Goal: Task Accomplishment & Management: Manage account settings

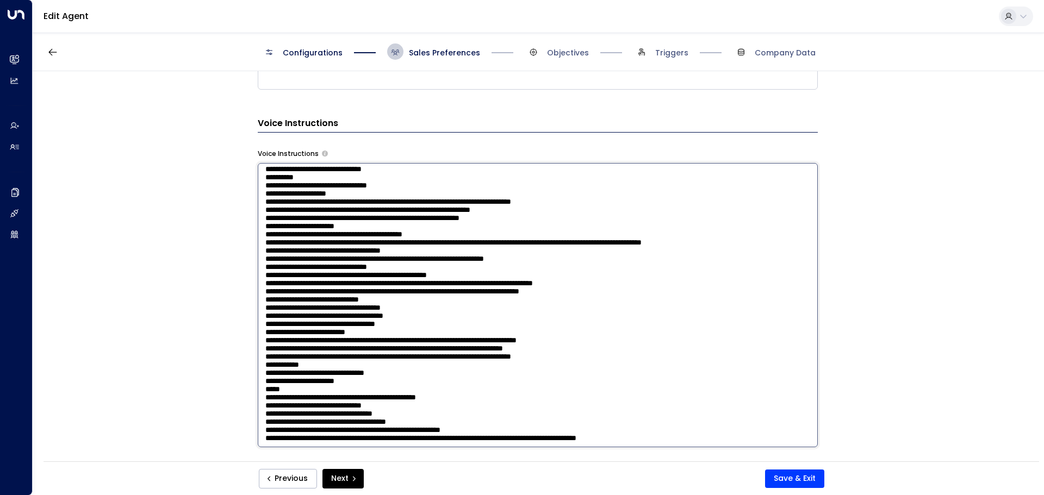
scroll to position [194, 0]
drag, startPoint x: 443, startPoint y: 263, endPoint x: 254, endPoint y: 247, distance: 188.8
click at [254, 247] on div "**********" at bounding box center [538, 269] width 1010 height 397
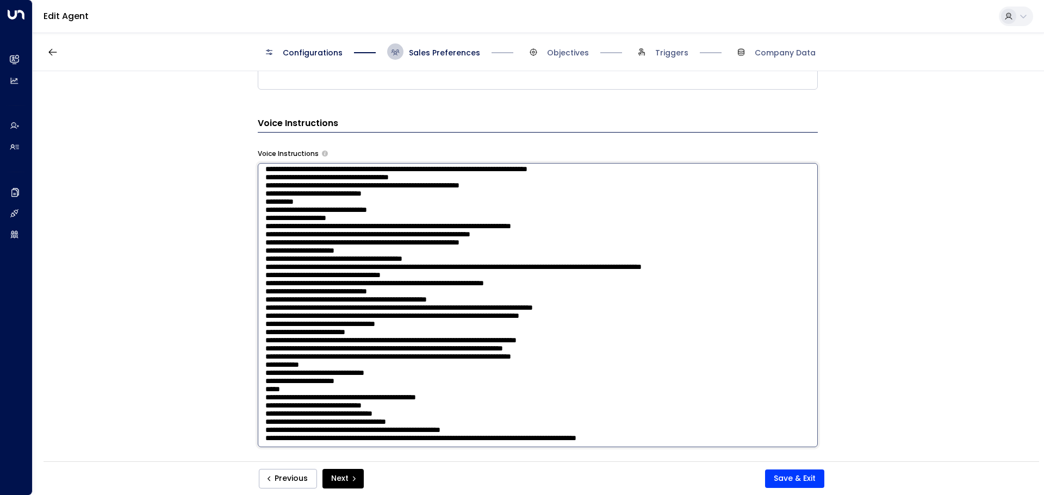
scroll to position [160, 0]
type textarea "**********"
click at [785, 484] on button "Save & Exit" at bounding box center [794, 479] width 59 height 18
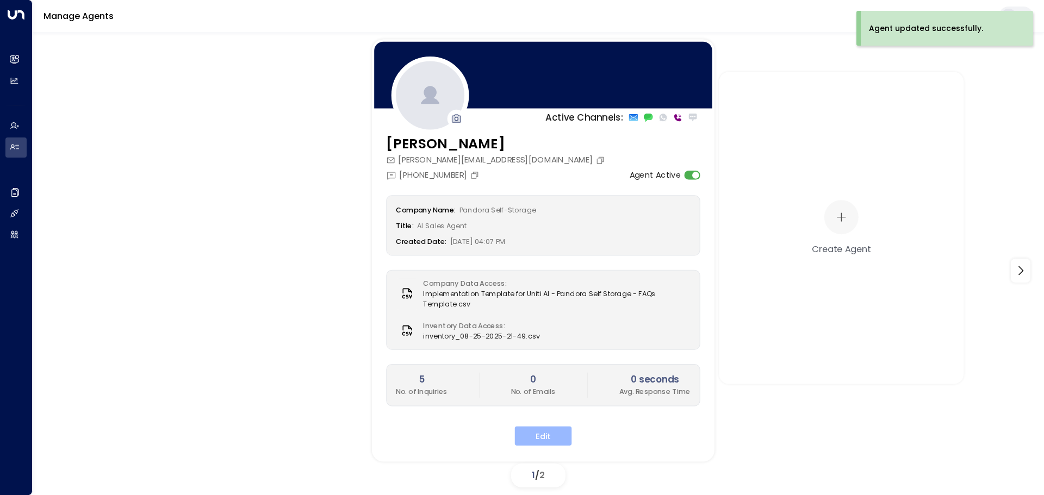
click at [530, 437] on button "Edit" at bounding box center [543, 436] width 57 height 20
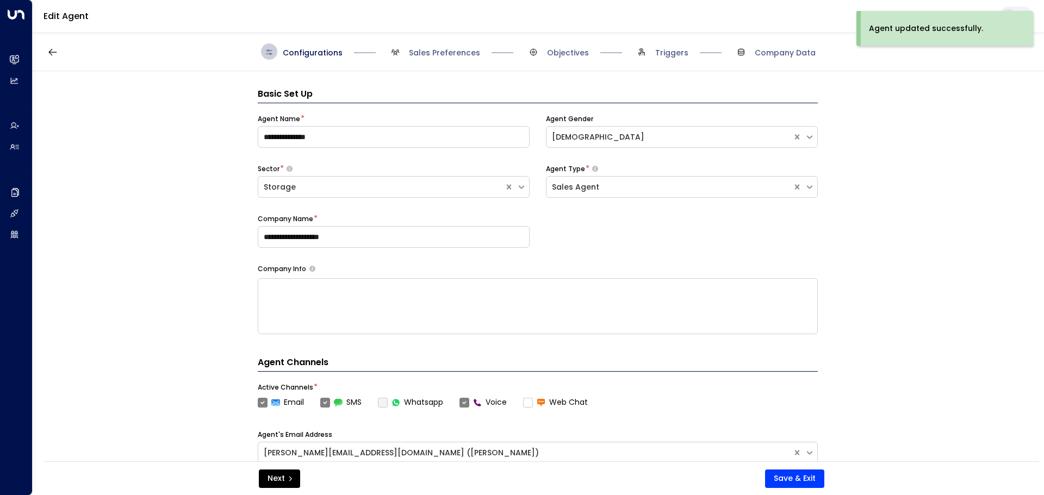
scroll to position [16, 0]
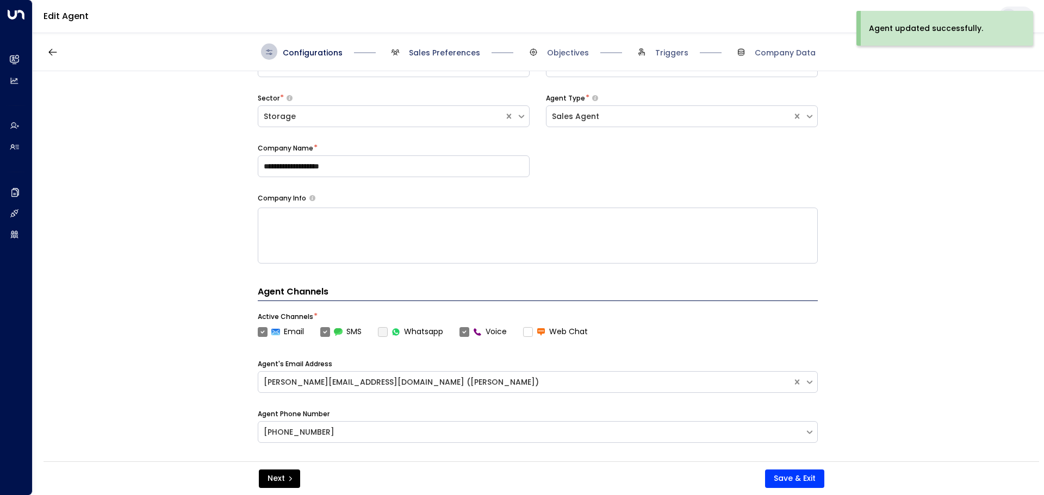
click at [444, 51] on span "Sales Preferences" at bounding box center [444, 52] width 71 height 11
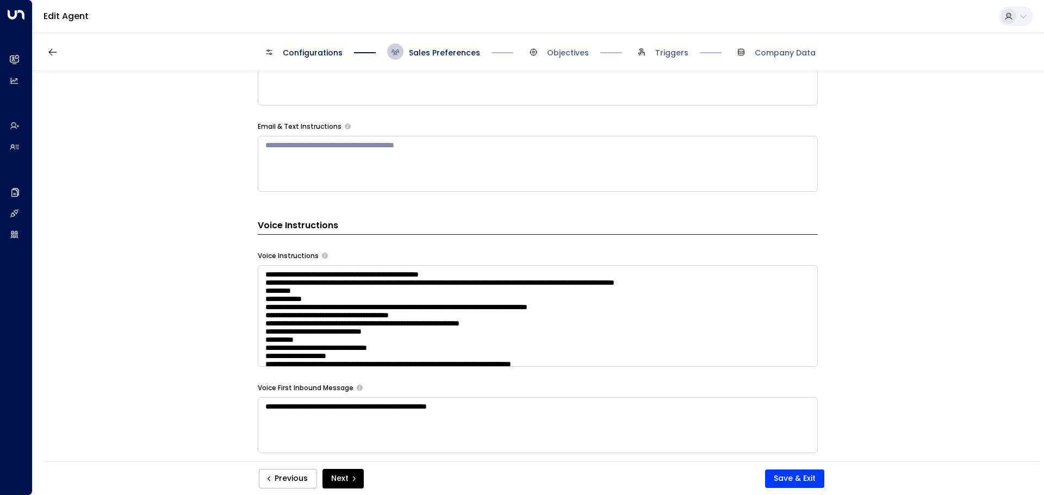
scroll to position [669, 0]
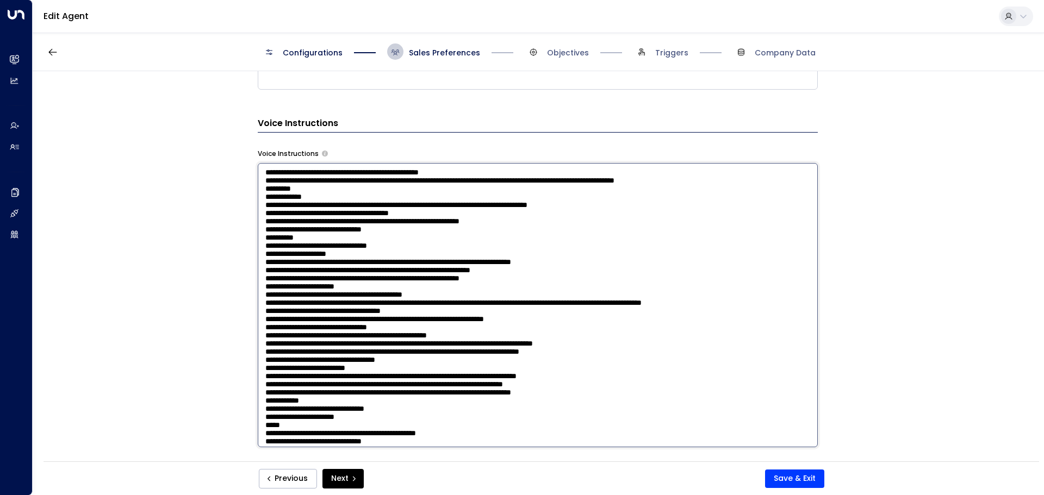
click at [589, 227] on textarea at bounding box center [538, 305] width 560 height 284
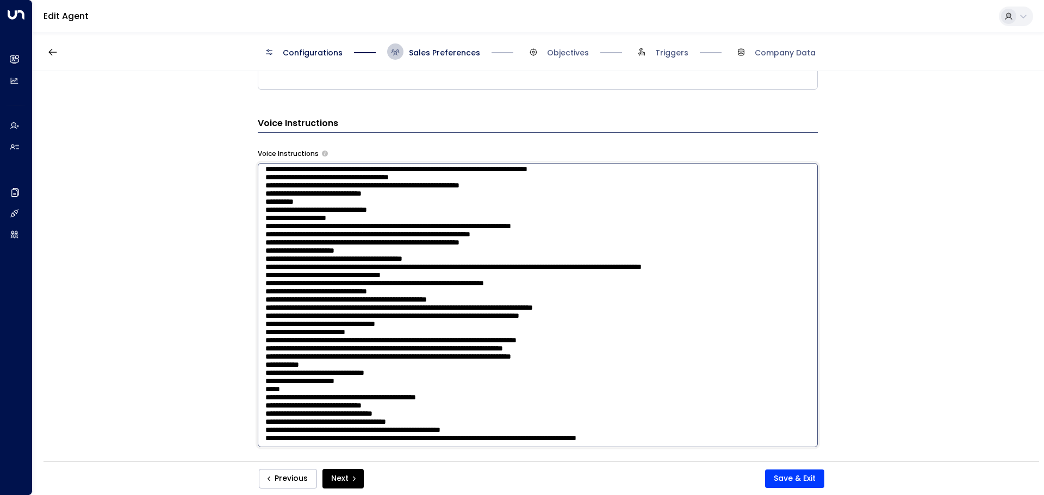
scroll to position [160, 0]
click at [264, 435] on textarea at bounding box center [538, 305] width 560 height 284
drag, startPoint x: 264, startPoint y: 435, endPoint x: 285, endPoint y: 435, distance: 21.2
click at [285, 435] on textarea at bounding box center [538, 305] width 560 height 284
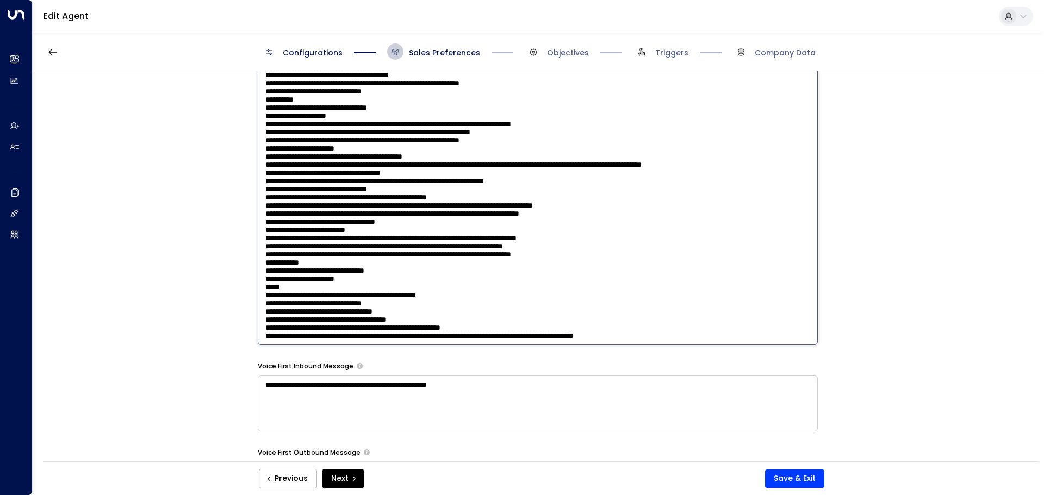
scroll to position [778, 0]
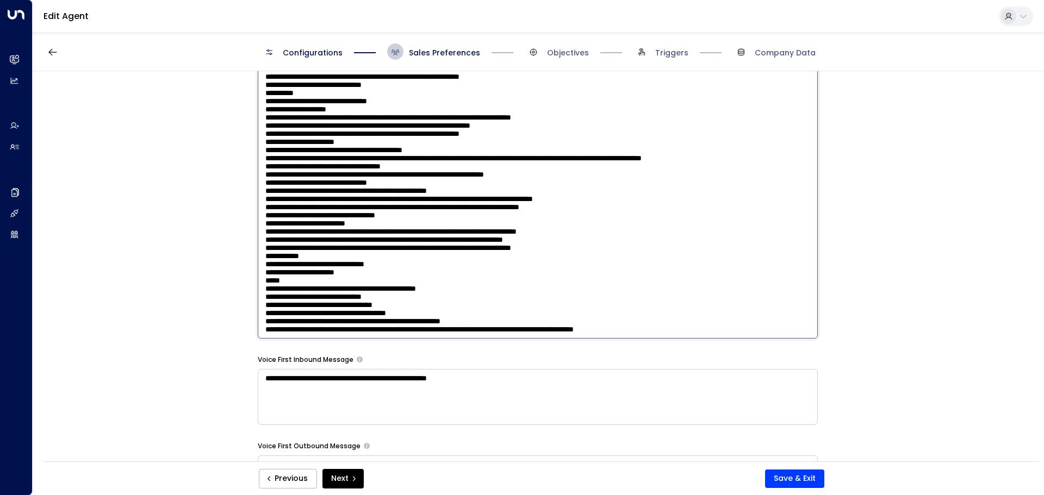
click at [408, 293] on textarea at bounding box center [538, 196] width 560 height 284
click at [332, 296] on textarea at bounding box center [538, 196] width 560 height 284
click at [888, 287] on div "**********" at bounding box center [538, 269] width 1010 height 397
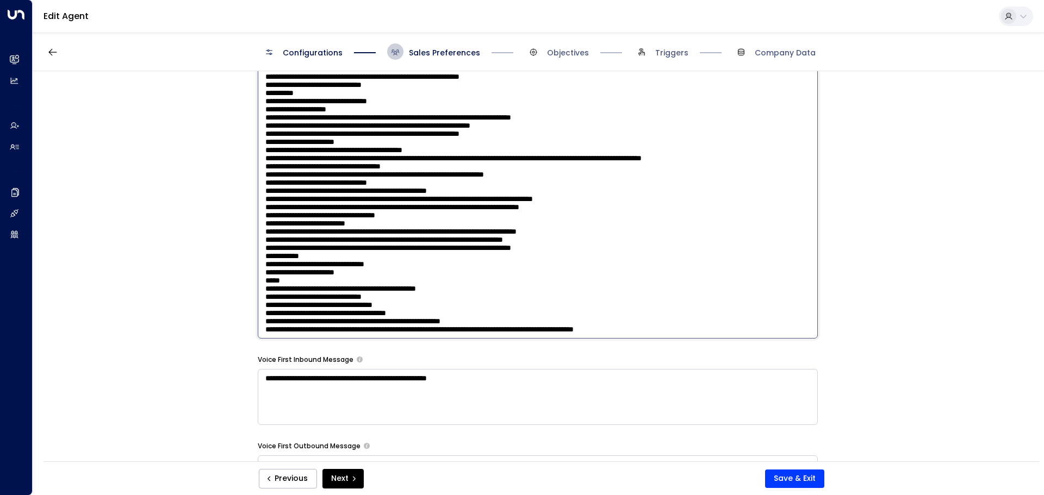
click at [563, 134] on textarea at bounding box center [538, 196] width 560 height 284
click at [723, 332] on textarea at bounding box center [538, 196] width 560 height 284
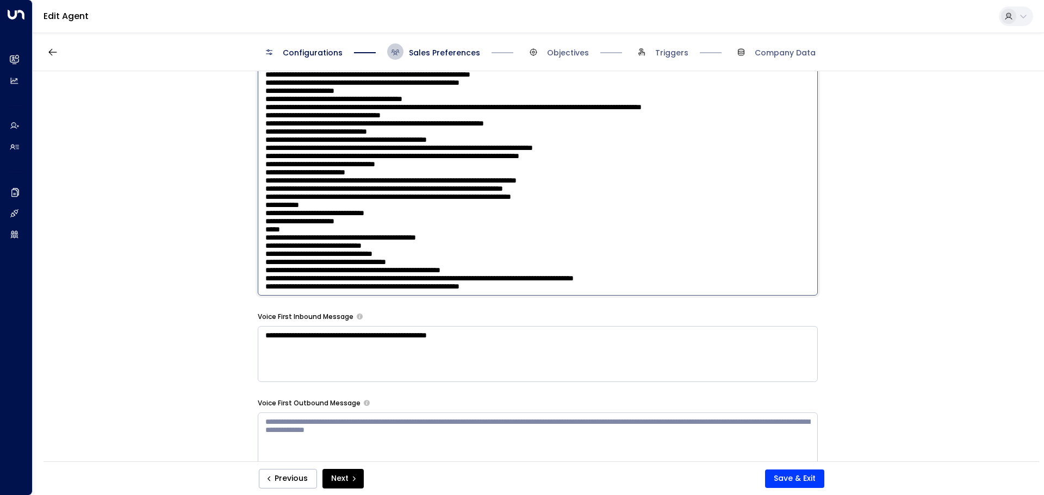
scroll to position [838, 0]
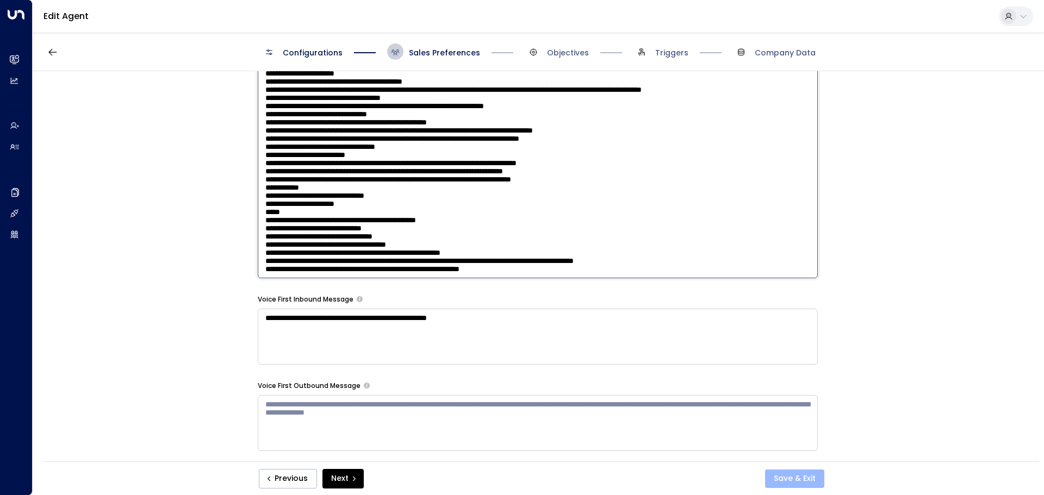
type textarea "**********"
click at [807, 478] on button "Save & Exit" at bounding box center [794, 479] width 59 height 18
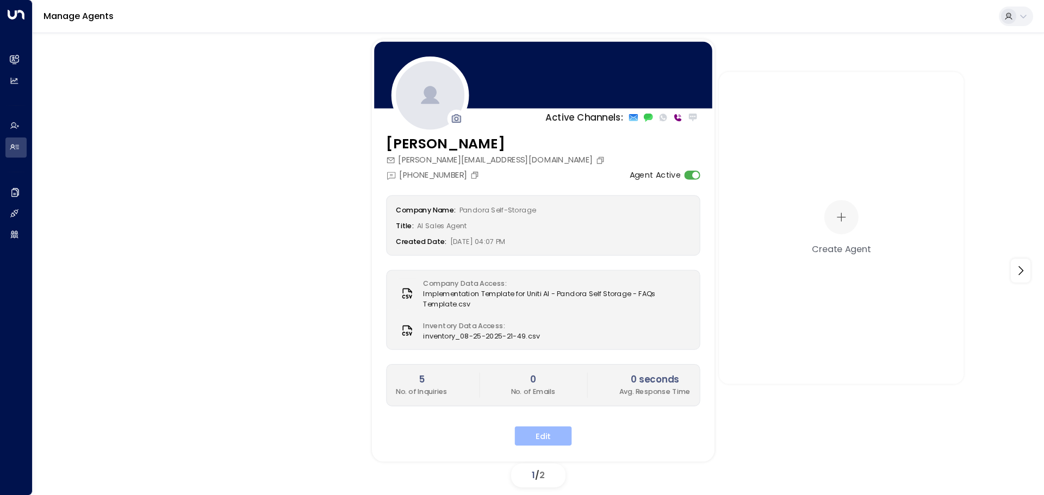
click at [542, 433] on button "Edit" at bounding box center [543, 436] width 57 height 20
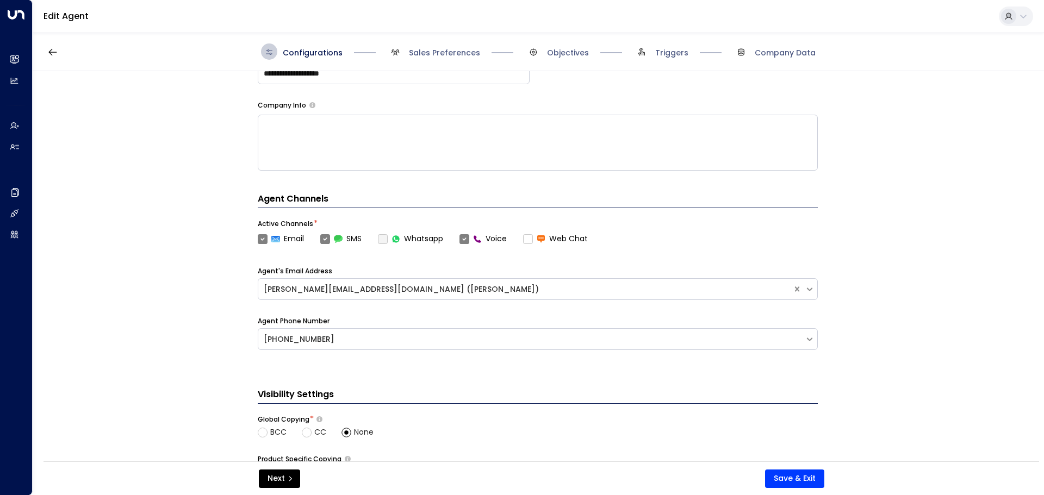
scroll to position [179, 0]
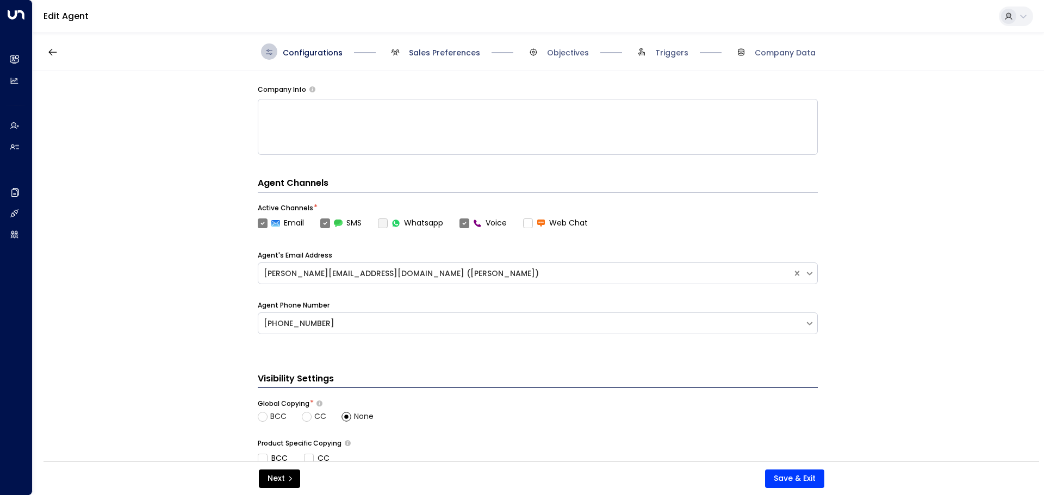
click at [440, 53] on span "Sales Preferences" at bounding box center [444, 52] width 71 height 11
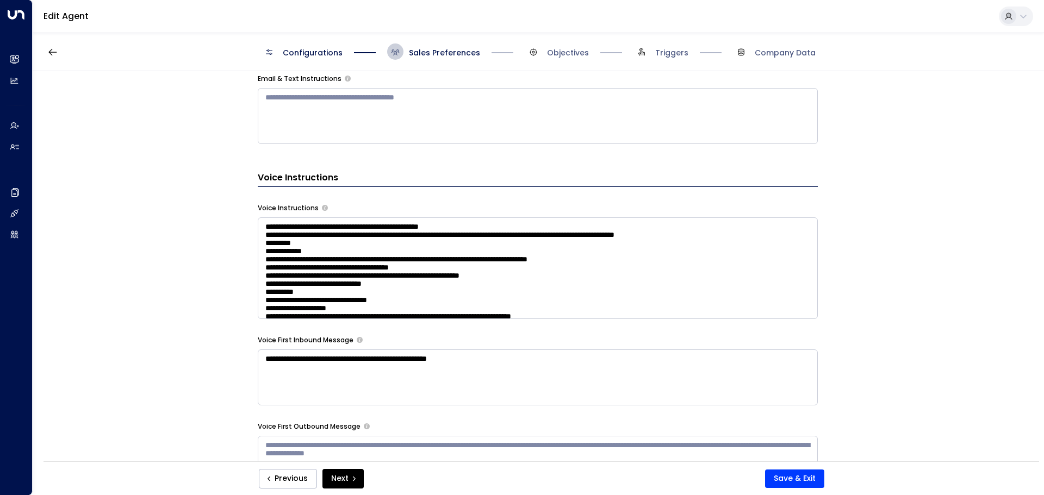
scroll to position [54, 0]
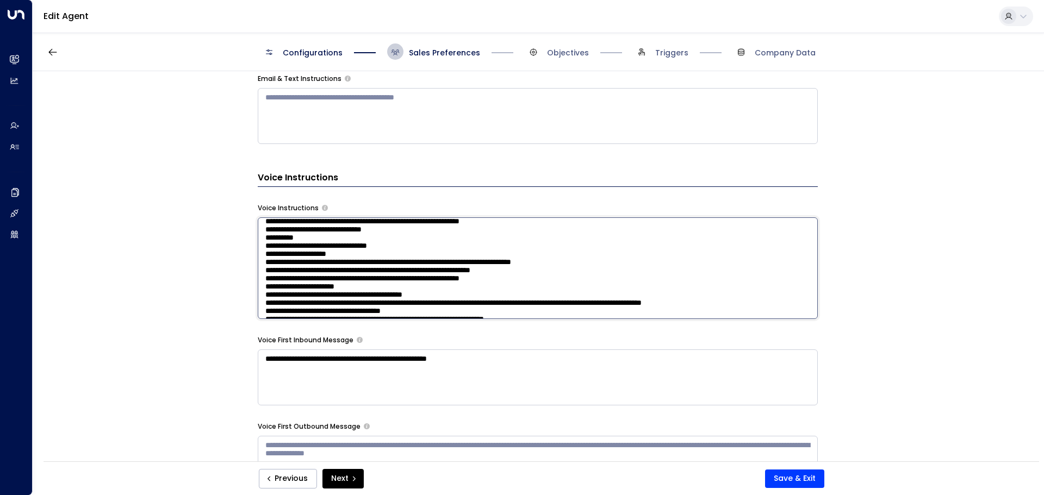
click at [469, 271] on textarea at bounding box center [538, 268] width 560 height 102
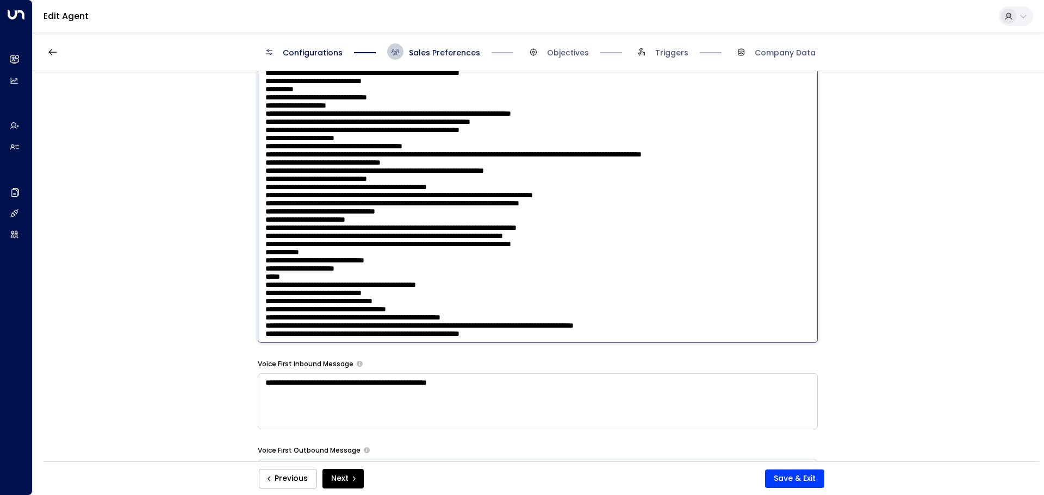
scroll to position [886, 0]
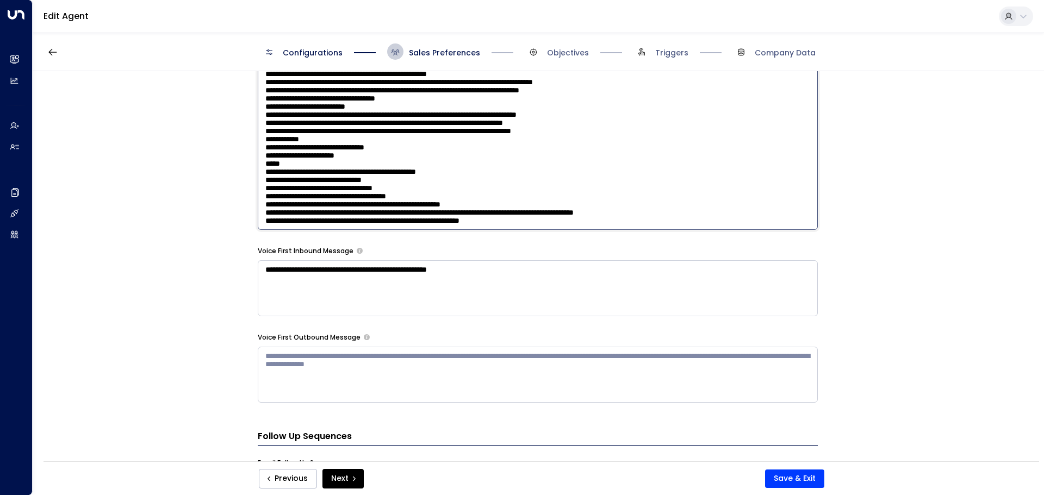
click at [490, 150] on textarea at bounding box center [538, 88] width 560 height 284
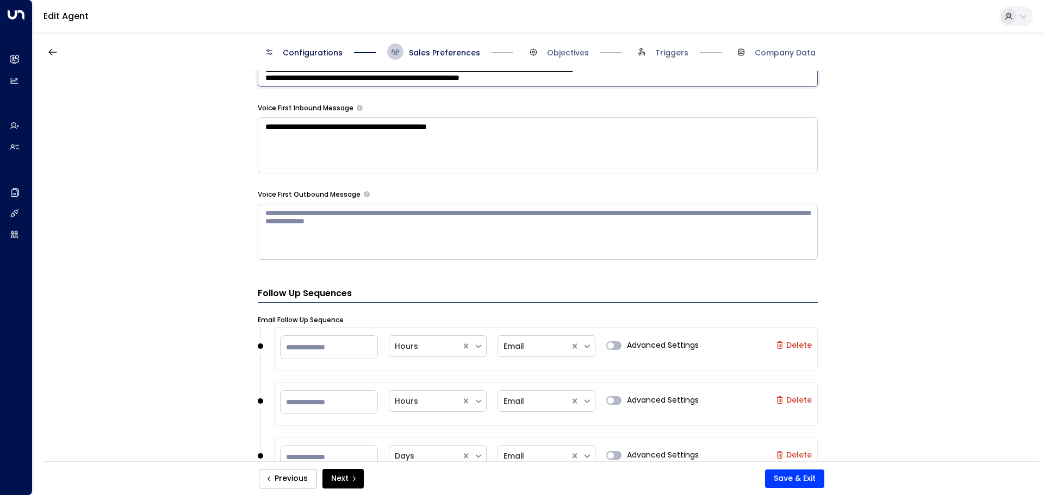
scroll to position [1049, 0]
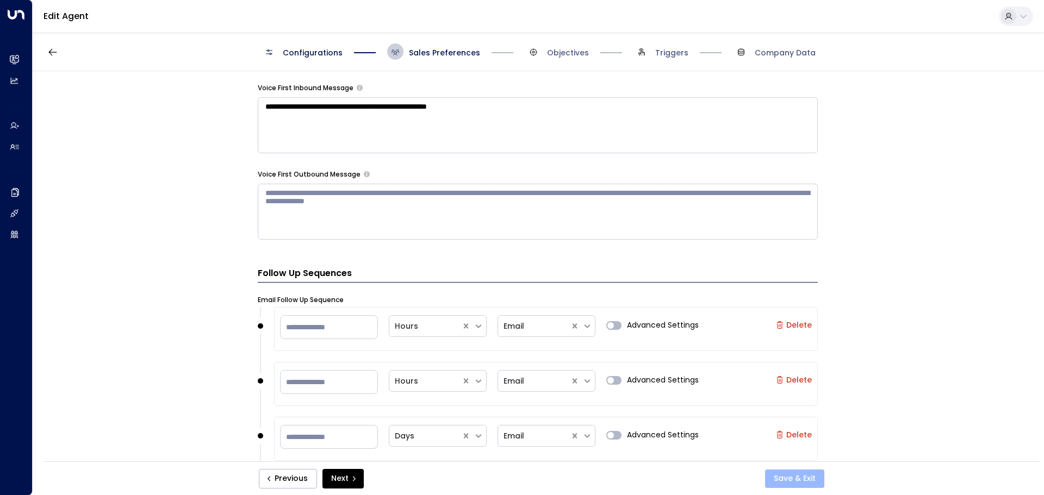
type textarea "**********"
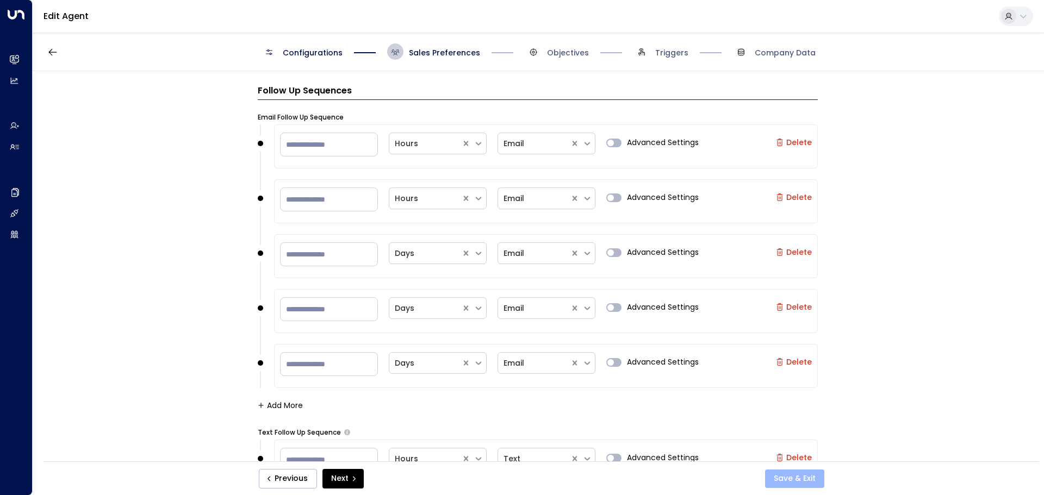
scroll to position [867, 0]
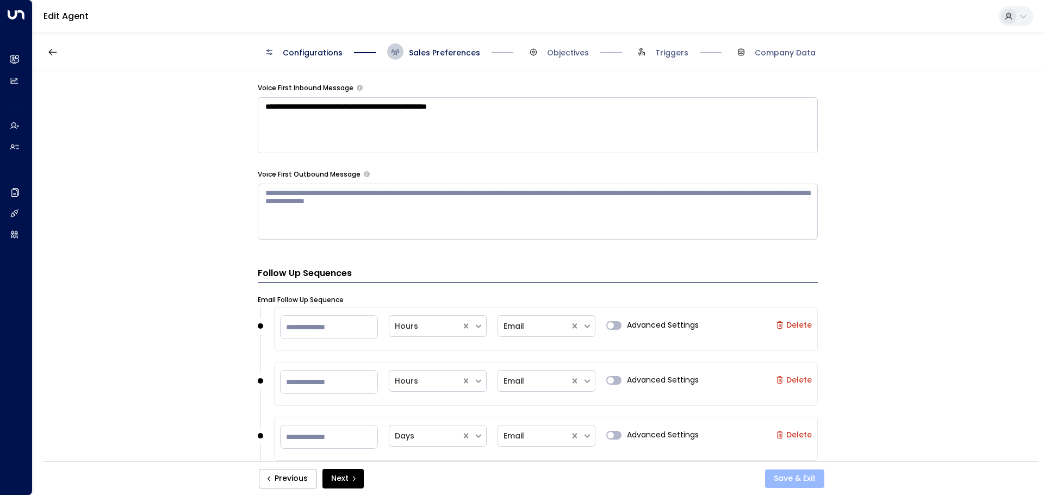
click at [795, 484] on button "Save & Exit" at bounding box center [794, 479] width 59 height 18
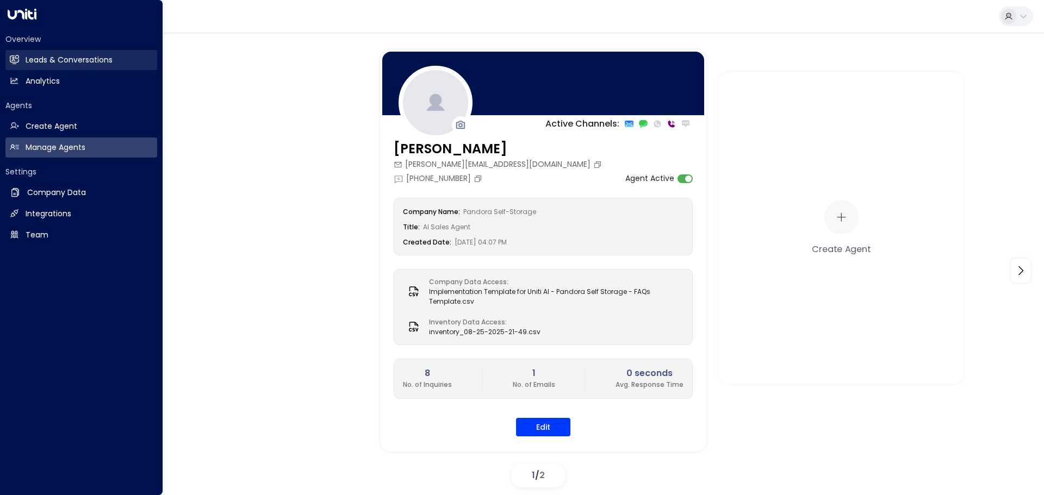
click at [29, 65] on h2 "Leads & Conversations" at bounding box center [69, 59] width 87 height 11
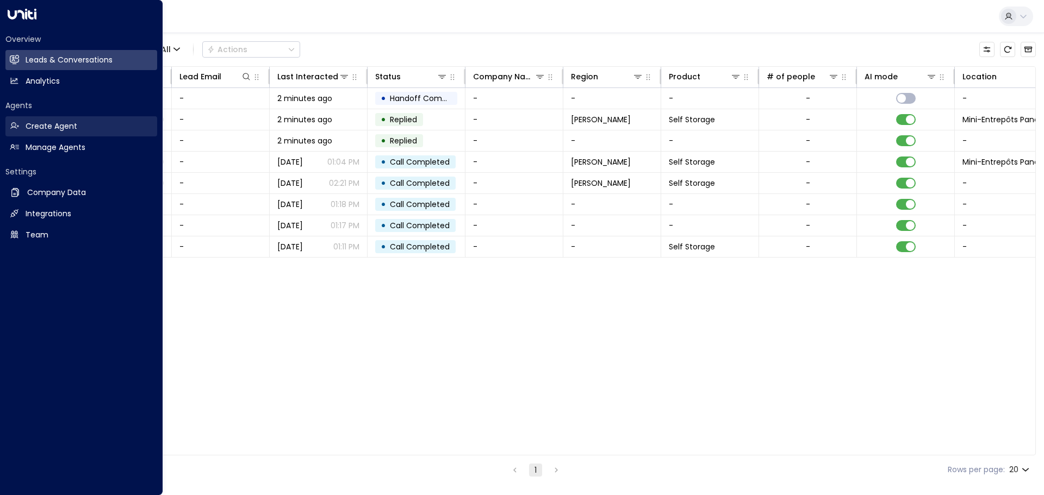
click at [20, 130] on link "Create Agent Create Agent" at bounding box center [81, 126] width 152 height 20
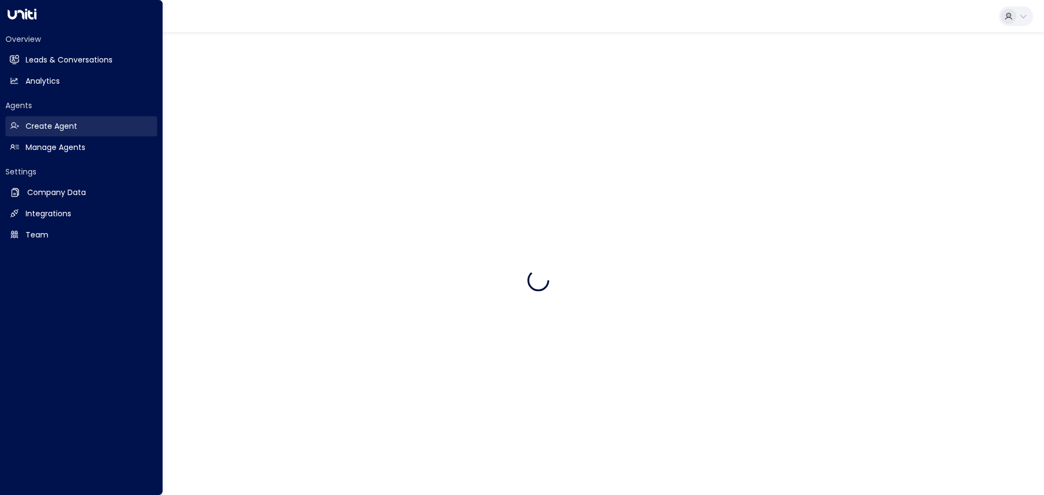
click at [36, 135] on link "Create Agent Create Agent" at bounding box center [81, 126] width 152 height 20
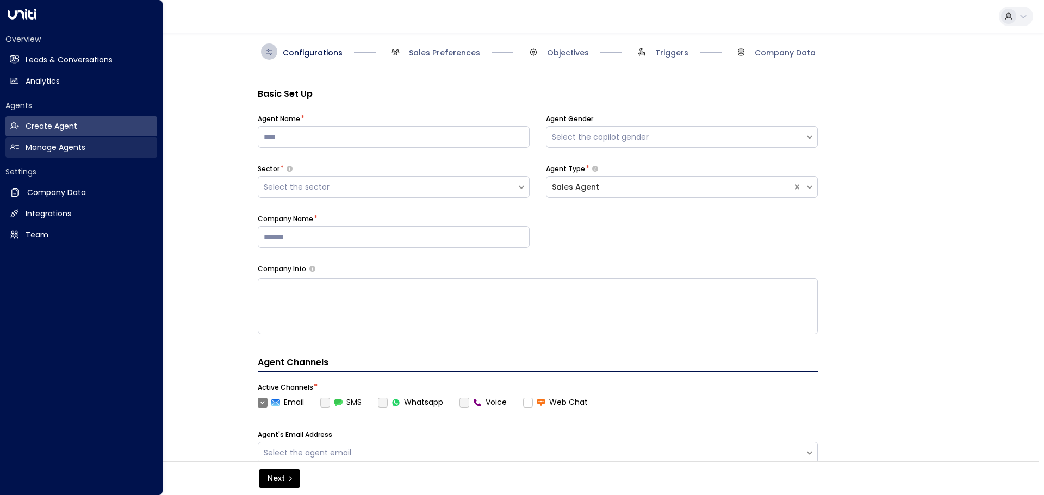
scroll to position [16, 0]
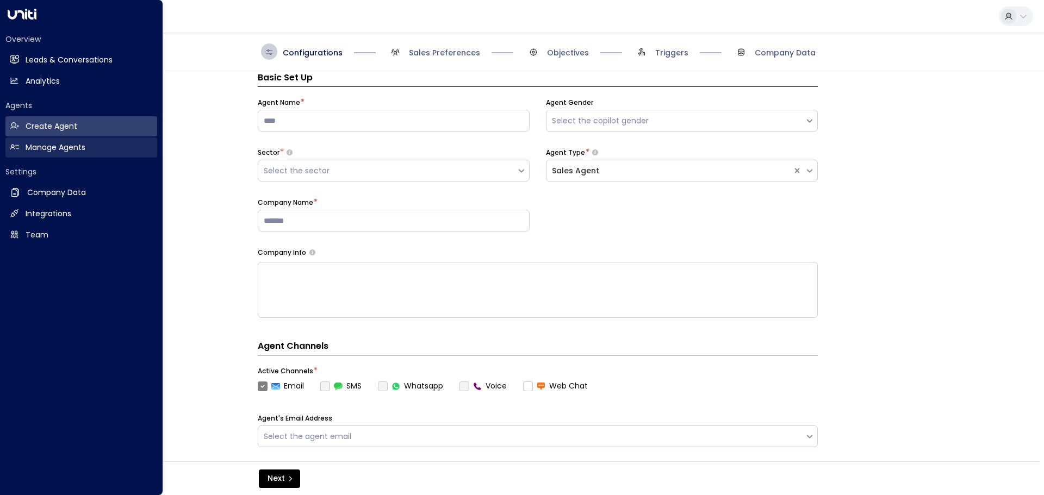
click at [36, 143] on h2 "Manage Agents" at bounding box center [56, 147] width 60 height 11
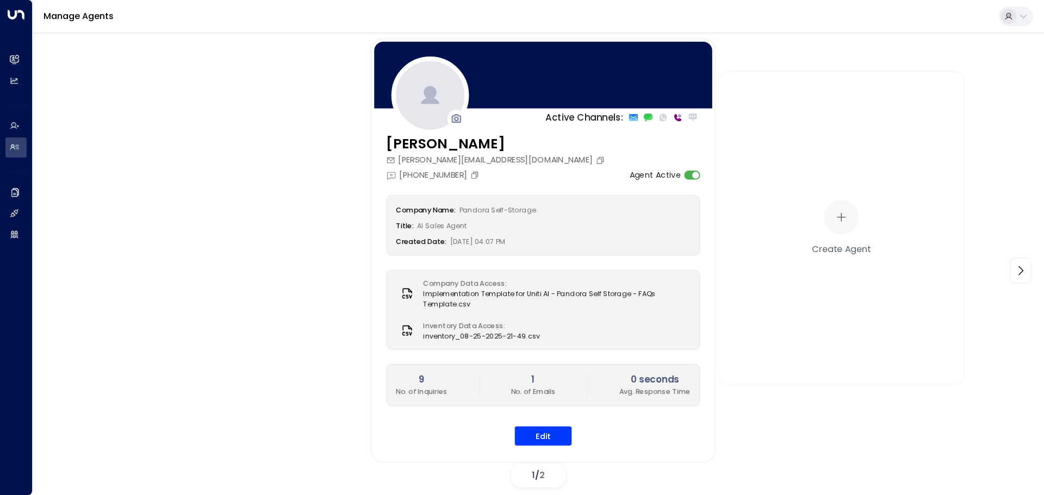
click at [561, 449] on div "[PERSON_NAME] [EMAIL_ADDRESS][PERSON_NAME][DOMAIN_NAME] [PHONE_NUMBER] Agent Ac…" at bounding box center [543, 297] width 343 height 327
click at [559, 446] on button "Edit" at bounding box center [543, 436] width 57 height 20
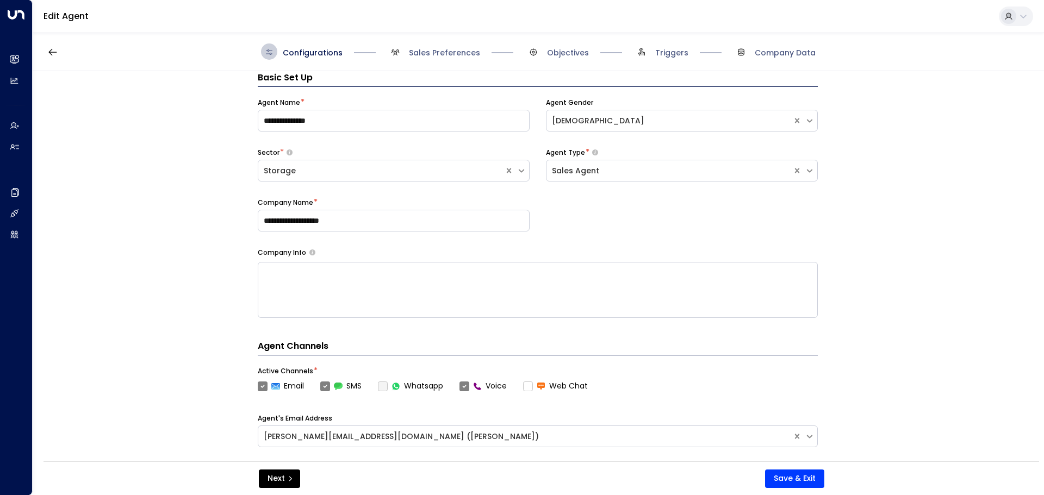
scroll to position [288, 0]
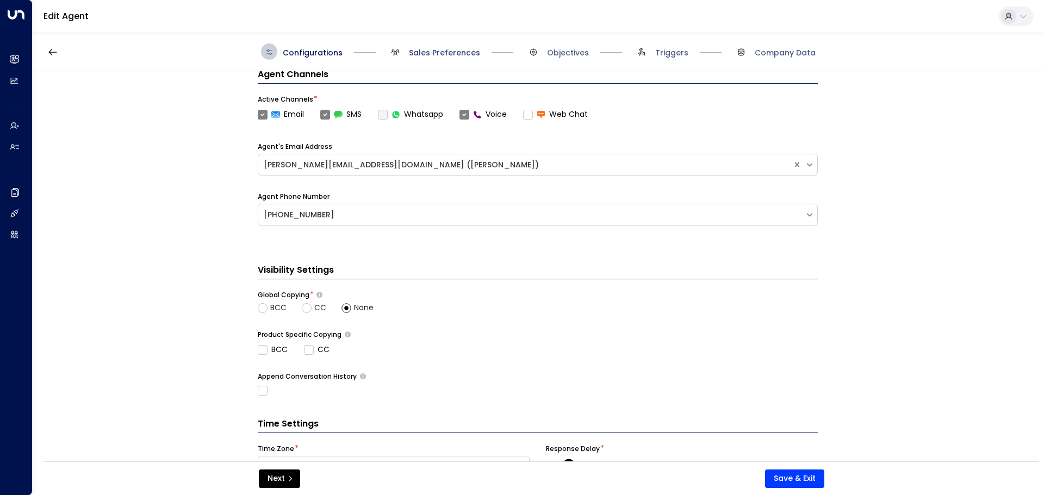
click at [442, 54] on span "Sales Preferences" at bounding box center [444, 52] width 71 height 11
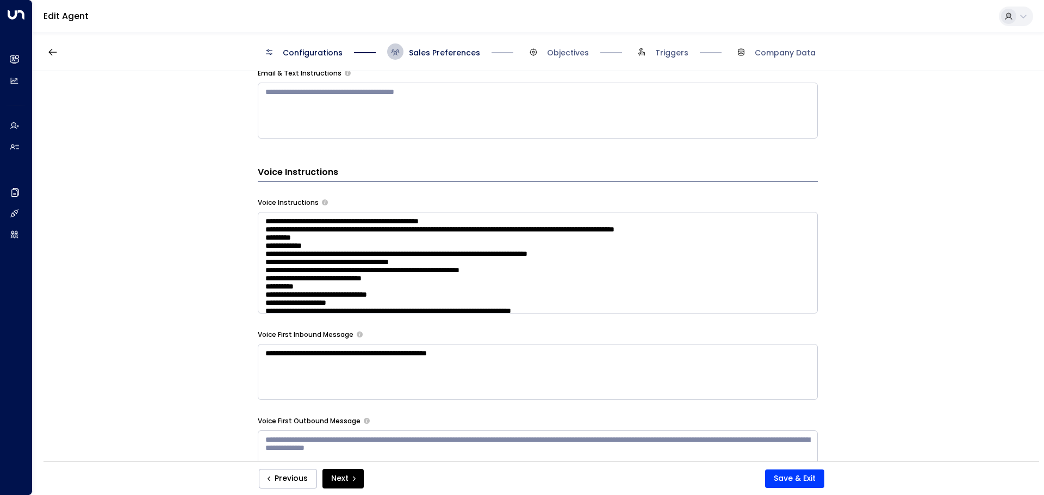
scroll to position [778, 0]
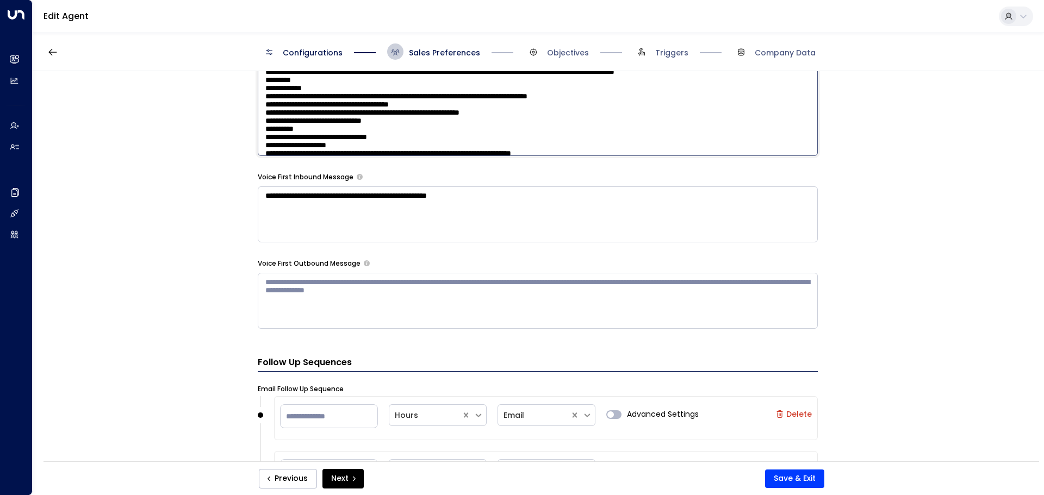
click at [551, 129] on textarea at bounding box center [538, 105] width 560 height 102
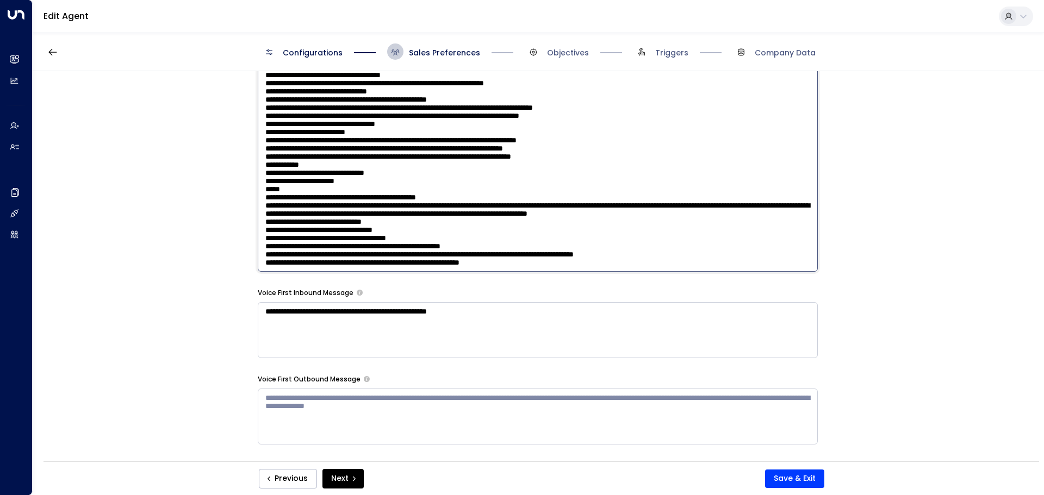
scroll to position [941, 0]
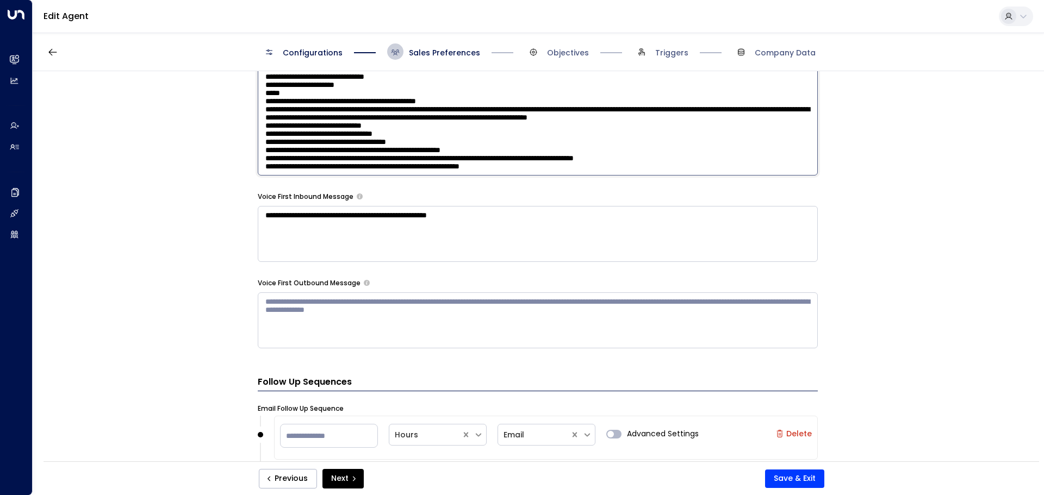
click at [562, 163] on textarea at bounding box center [538, 33] width 560 height 284
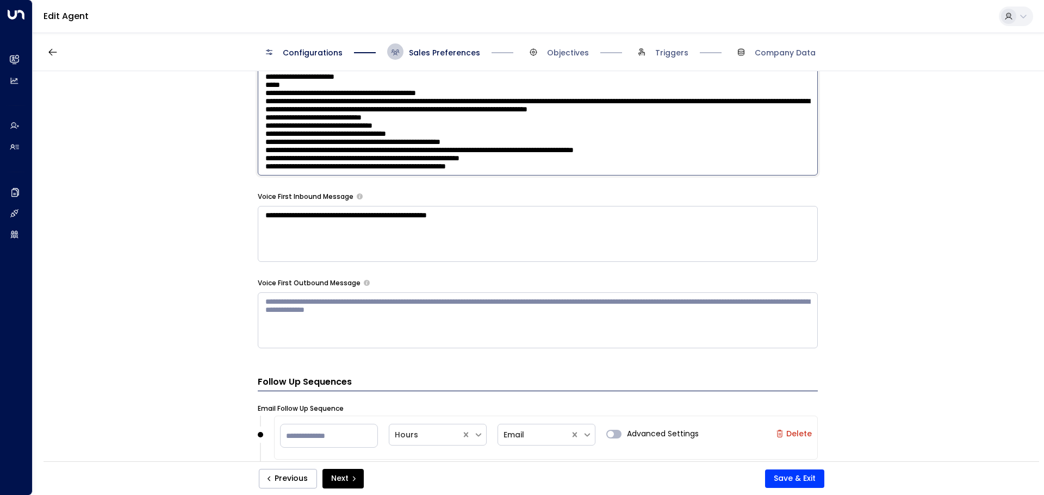
scroll to position [157, 0]
click at [434, 182] on form "**********" at bounding box center [538, 87] width 560 height 1881
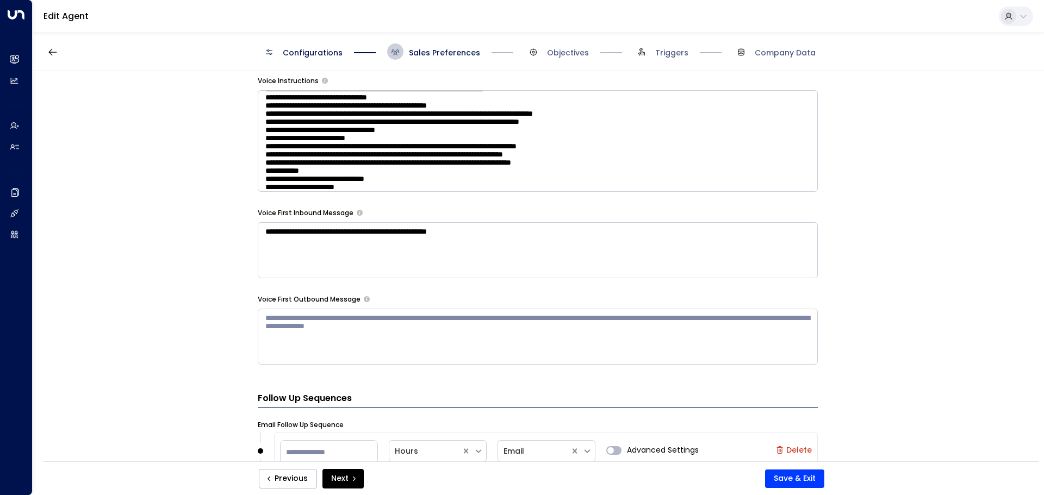
scroll to position [723, 0]
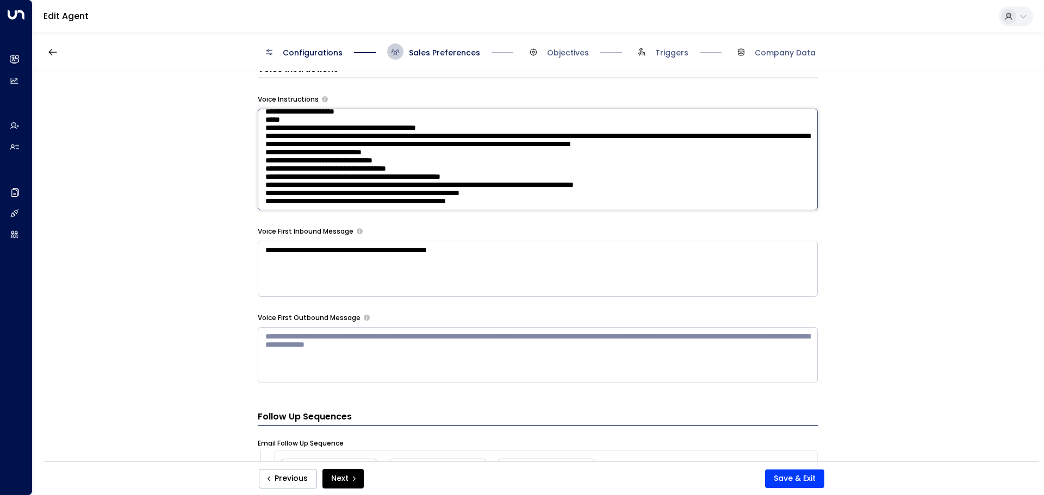
click at [639, 191] on textarea at bounding box center [538, 160] width 560 height 102
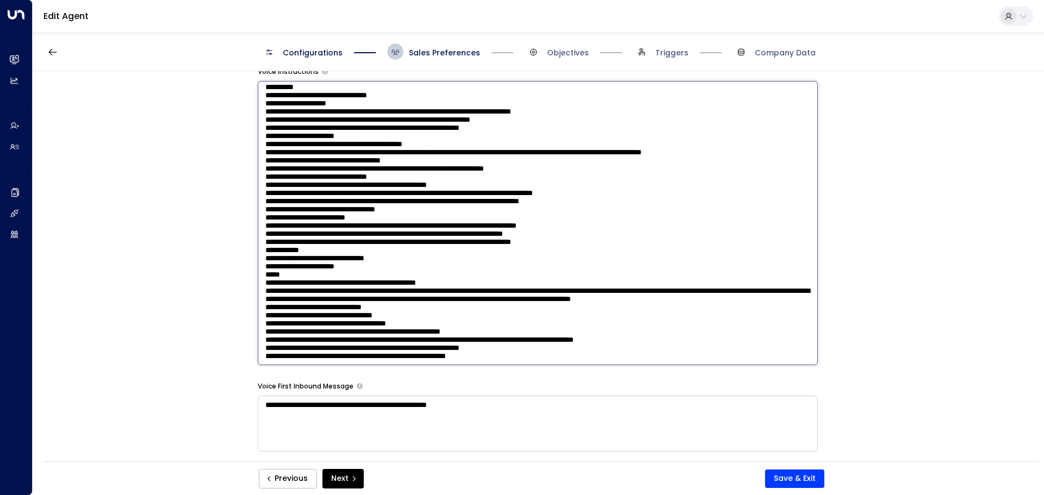
scroll to position [778, 0]
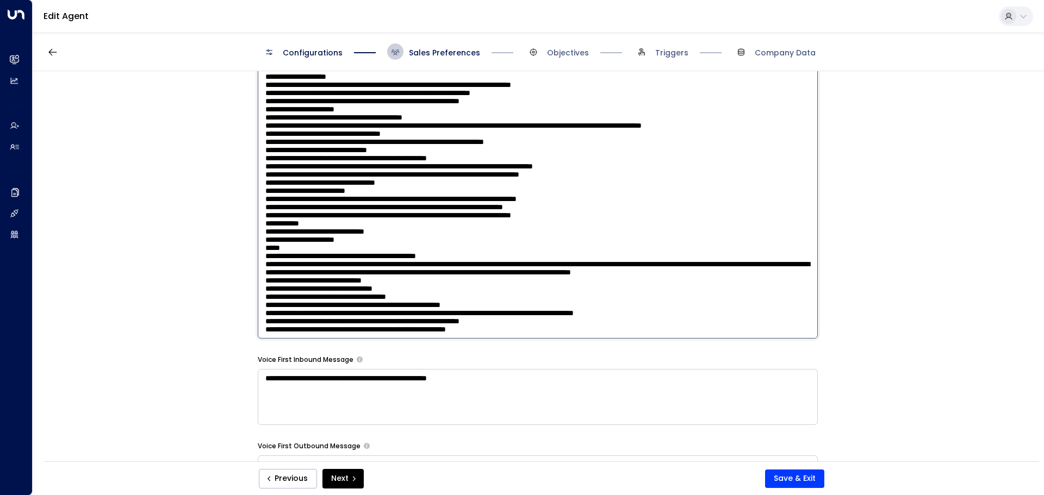
click at [561, 317] on textarea at bounding box center [538, 196] width 560 height 284
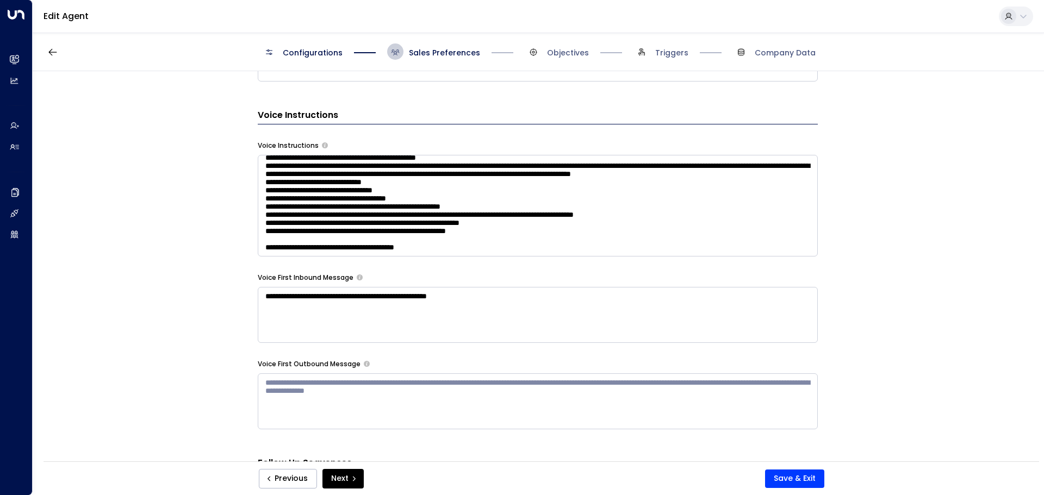
scroll to position [675, 0]
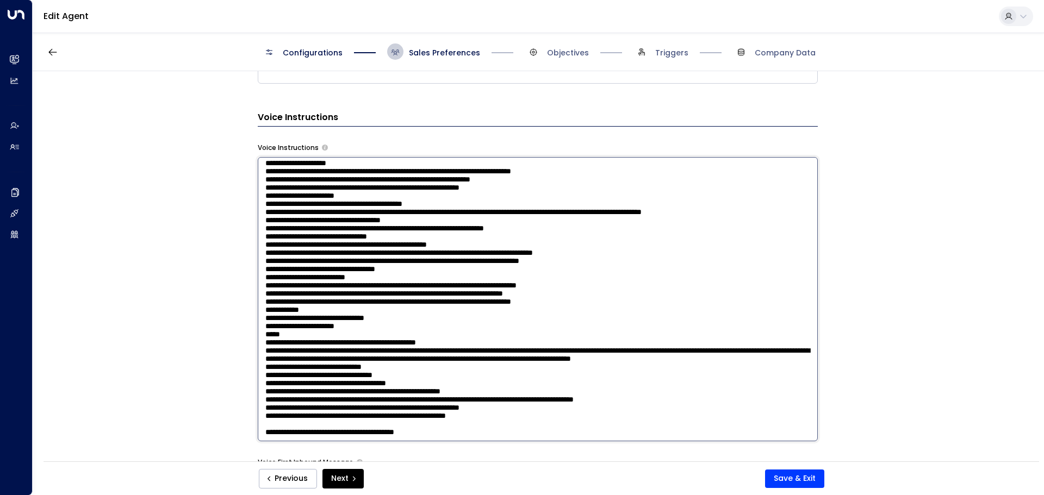
click at [443, 251] on textarea at bounding box center [538, 299] width 560 height 284
click at [452, 432] on textarea at bounding box center [538, 299] width 560 height 284
paste textarea "**********"
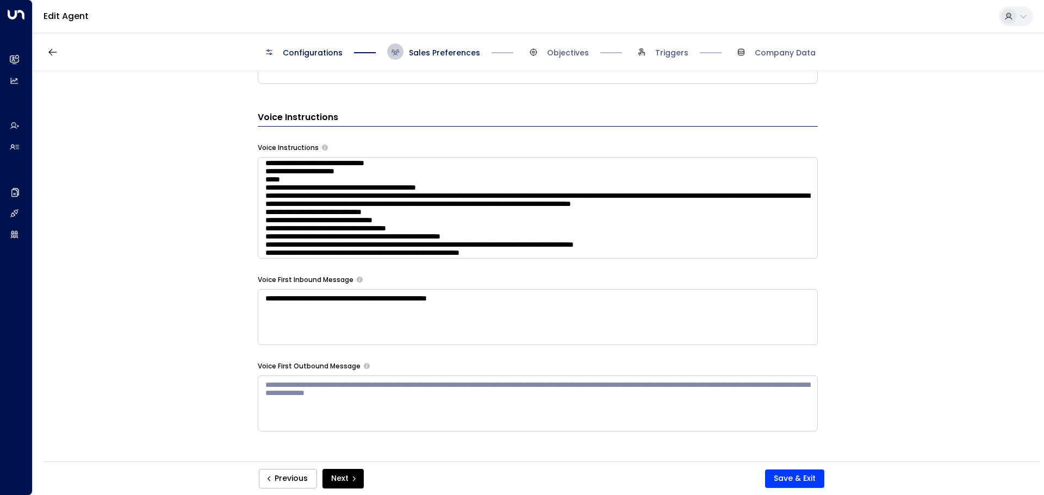
click at [595, 249] on textarea at bounding box center [538, 208] width 560 height 102
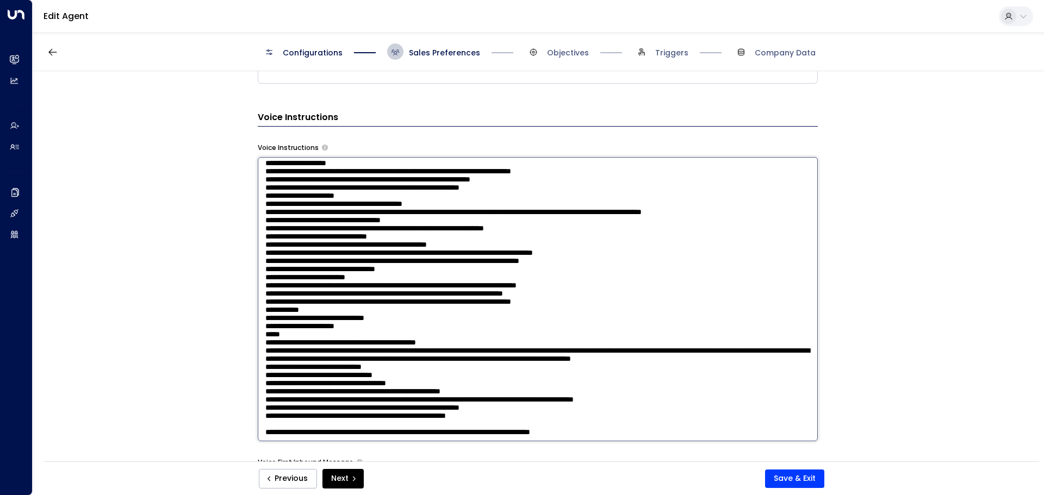
scroll to position [1001, 0]
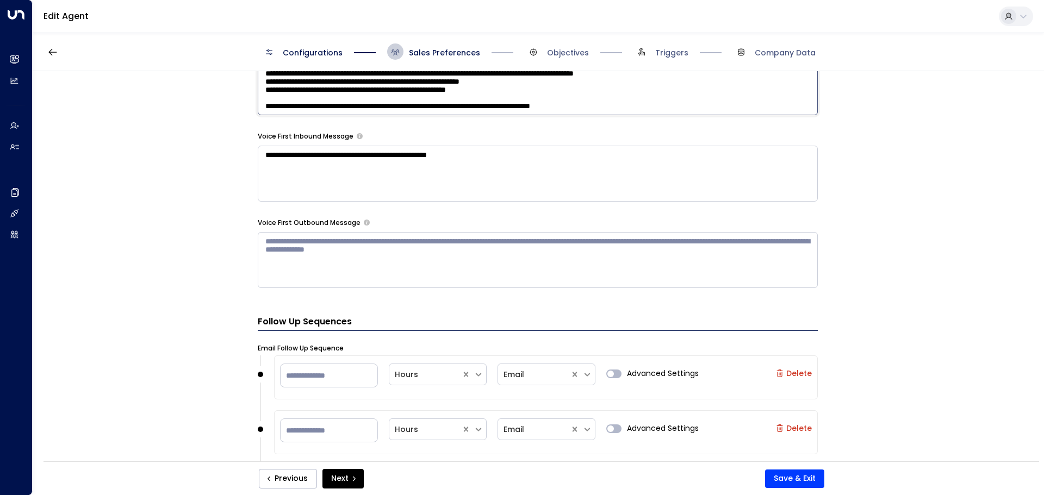
paste textarea "**********"
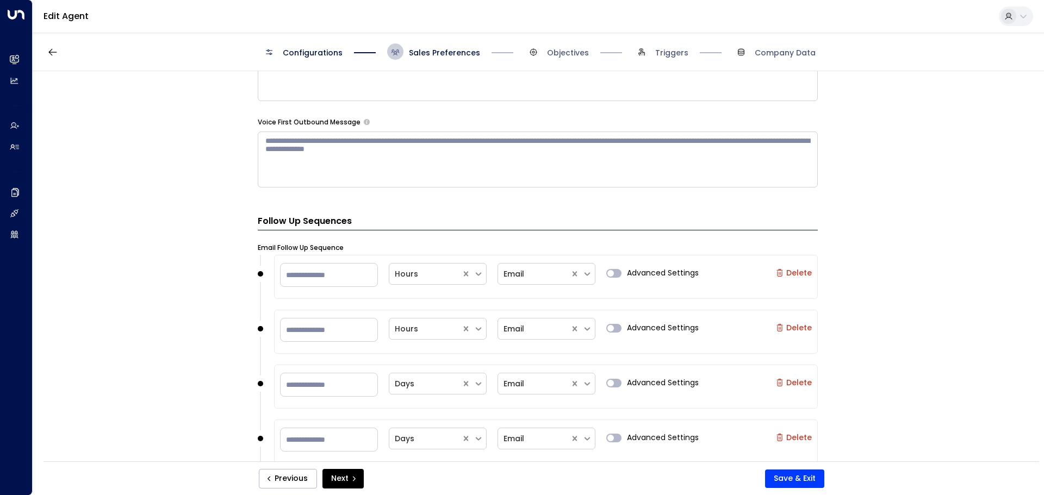
scroll to position [784, 0]
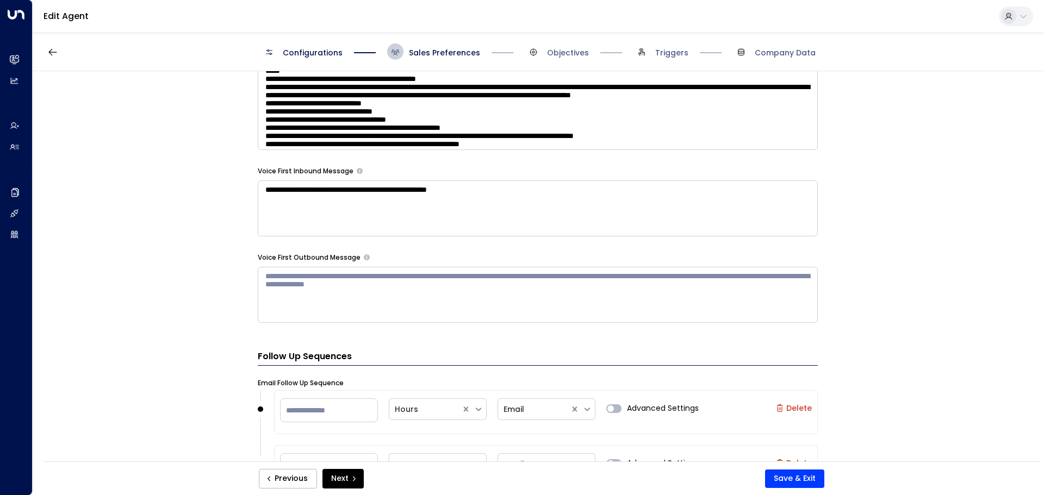
click at [535, 122] on textarea at bounding box center [538, 99] width 560 height 102
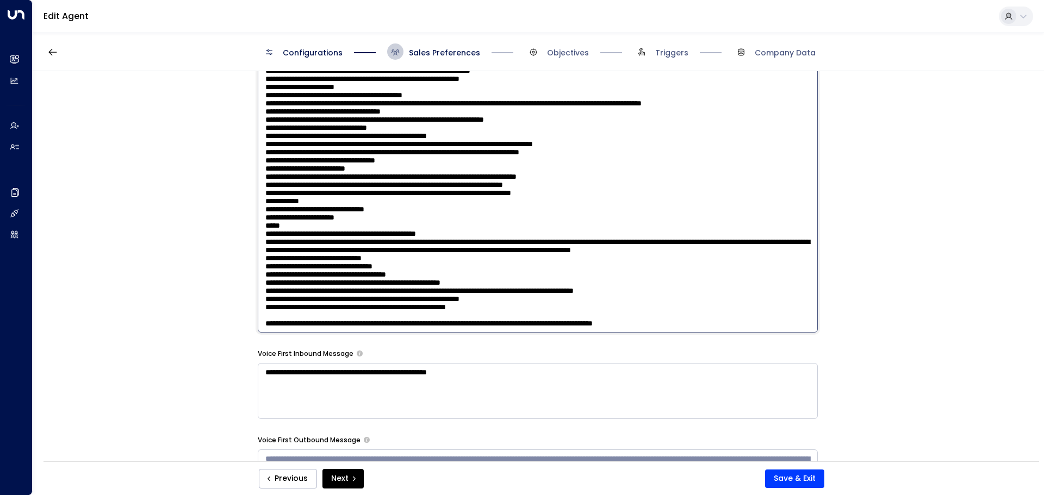
click at [743, 320] on textarea at bounding box center [538, 190] width 560 height 284
paste textarea "**********"
click at [610, 144] on textarea at bounding box center [538, 190] width 560 height 284
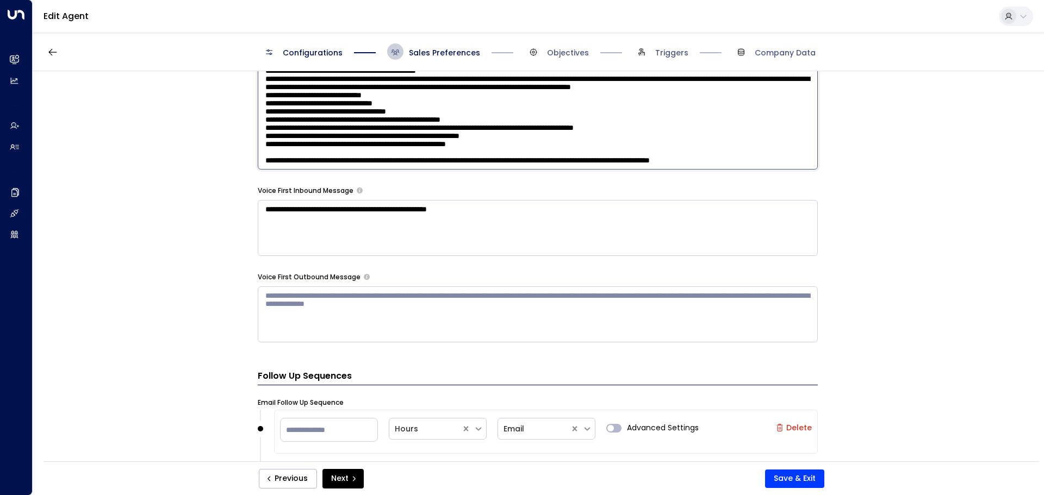
click at [789, 154] on textarea at bounding box center [538, 27] width 560 height 284
paste textarea "**********"
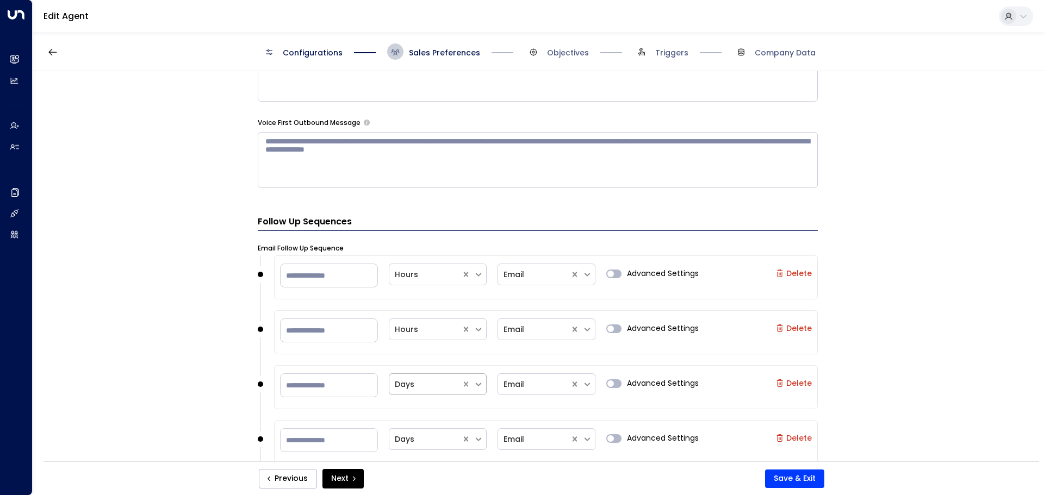
scroll to position [801, 0]
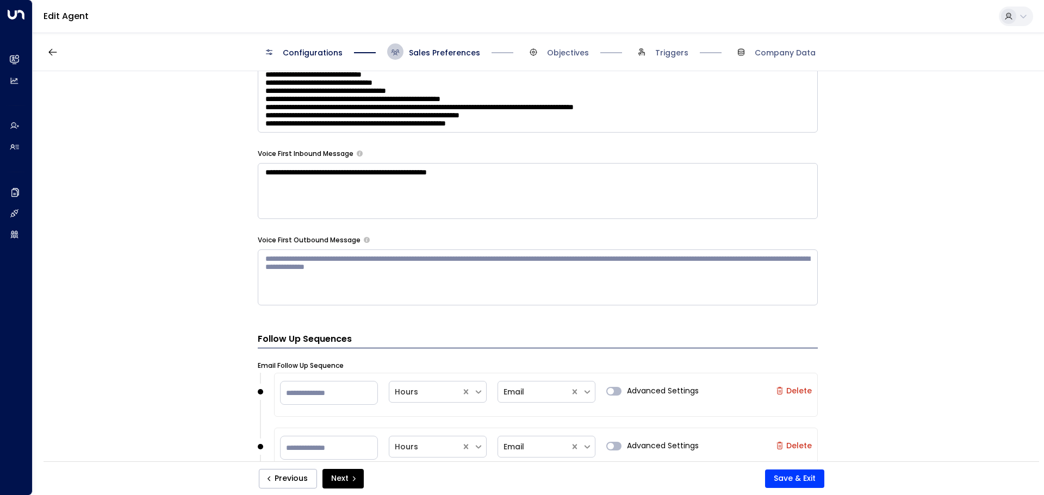
click at [579, 124] on textarea at bounding box center [538, 82] width 560 height 102
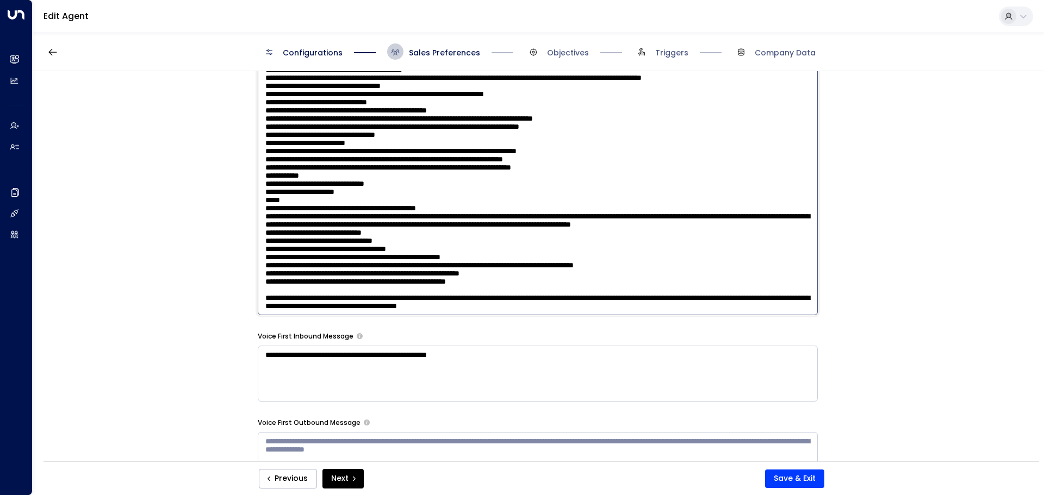
click at [674, 303] on textarea at bounding box center [538, 173] width 560 height 284
paste textarea "**********"
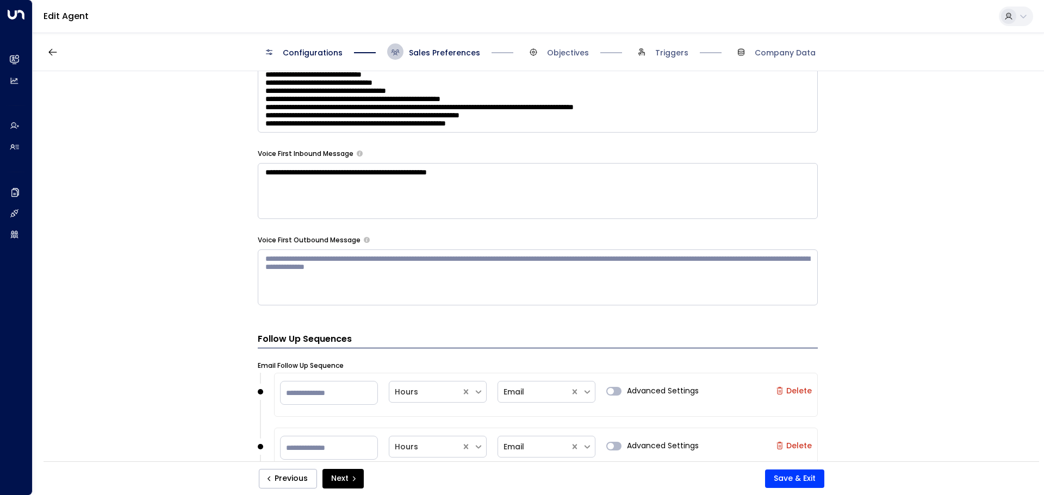
click at [629, 117] on textarea at bounding box center [538, 82] width 560 height 102
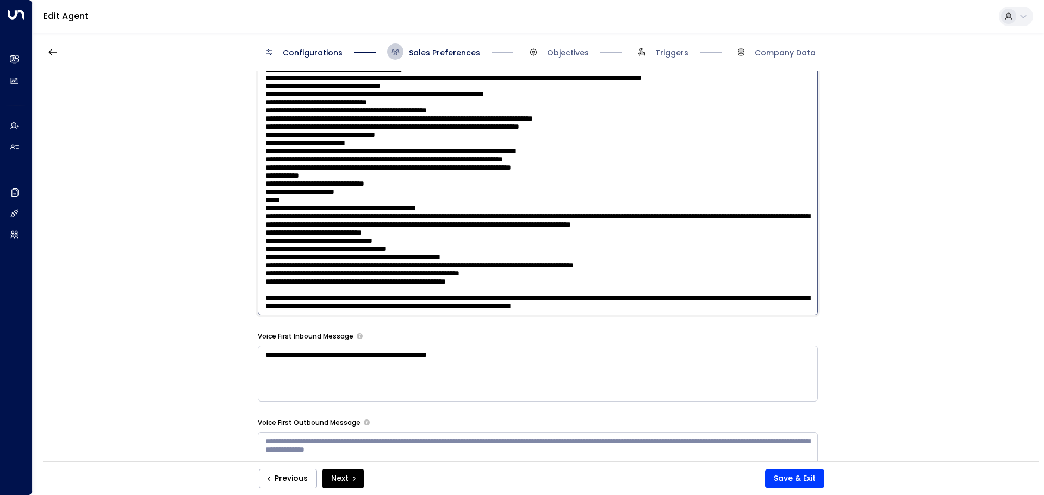
click at [803, 305] on textarea at bounding box center [538, 173] width 560 height 284
paste textarea "**********"
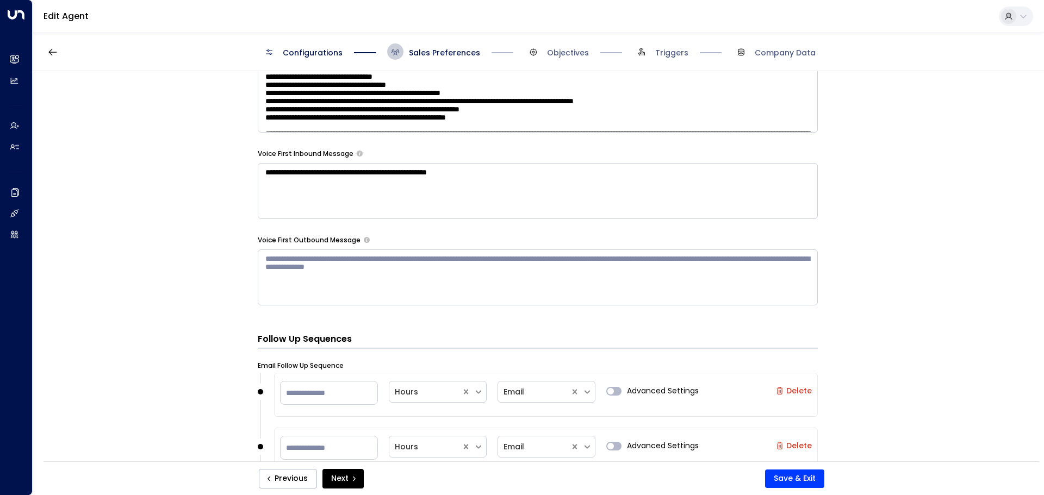
click at [691, 123] on textarea at bounding box center [538, 82] width 560 height 102
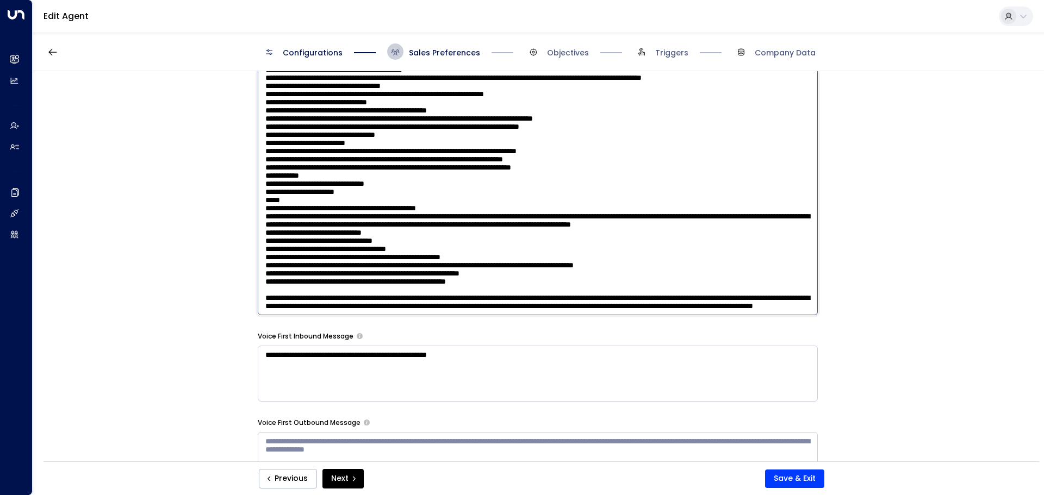
click at [670, 311] on textarea at bounding box center [538, 173] width 560 height 284
paste textarea "*********"
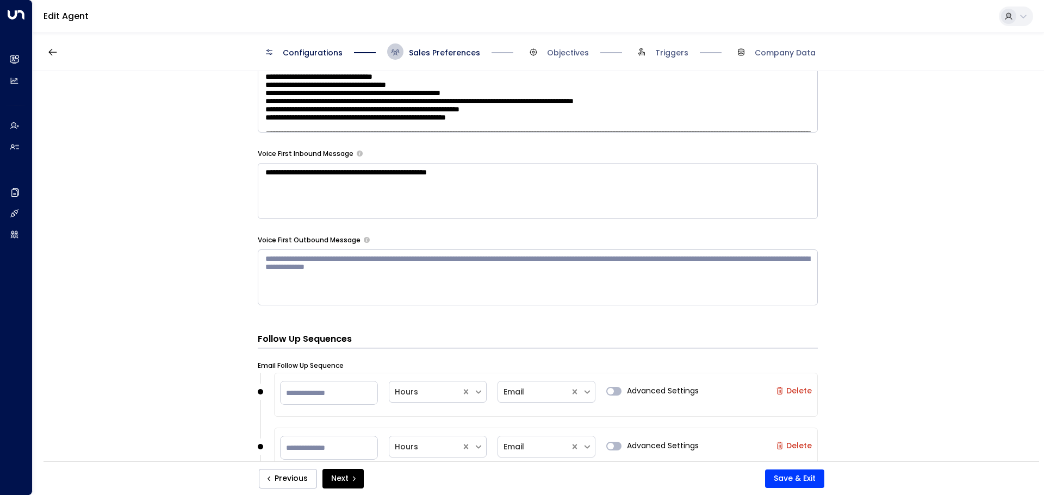
click at [306, 98] on textarea at bounding box center [538, 82] width 560 height 102
click at [661, 320] on form "**********" at bounding box center [538, 136] width 560 height 1698
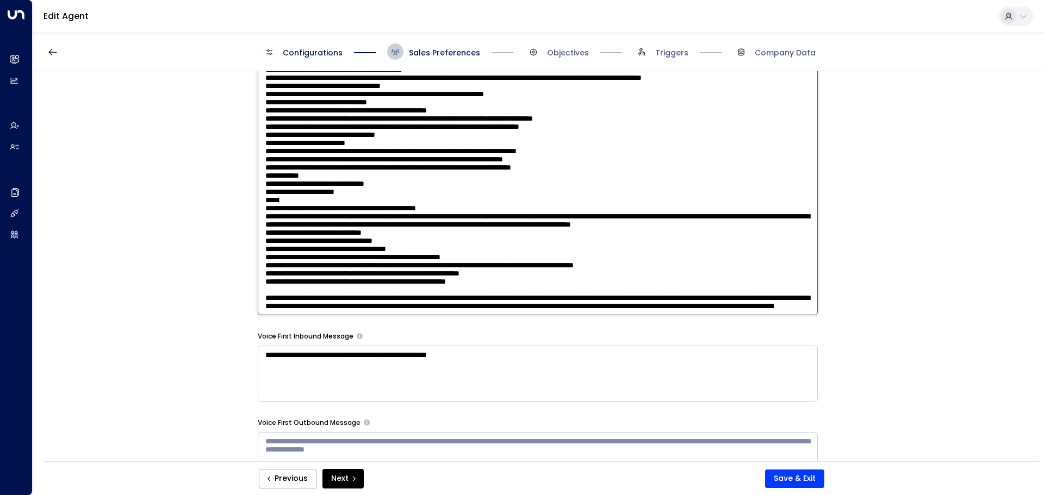
click at [617, 120] on textarea at bounding box center [538, 173] width 560 height 284
click at [646, 305] on textarea at bounding box center [538, 173] width 560 height 284
paste textarea "**********"
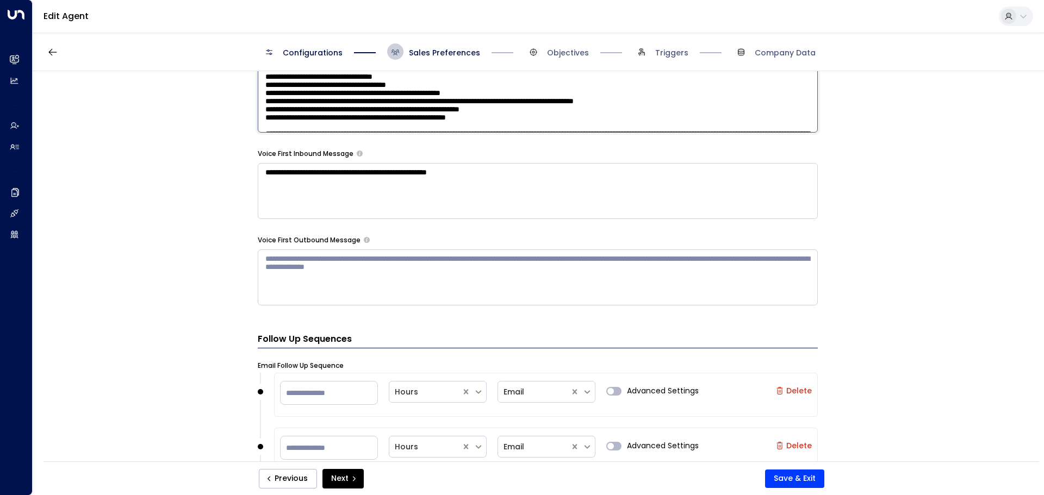
click at [465, 119] on textarea at bounding box center [538, 82] width 560 height 102
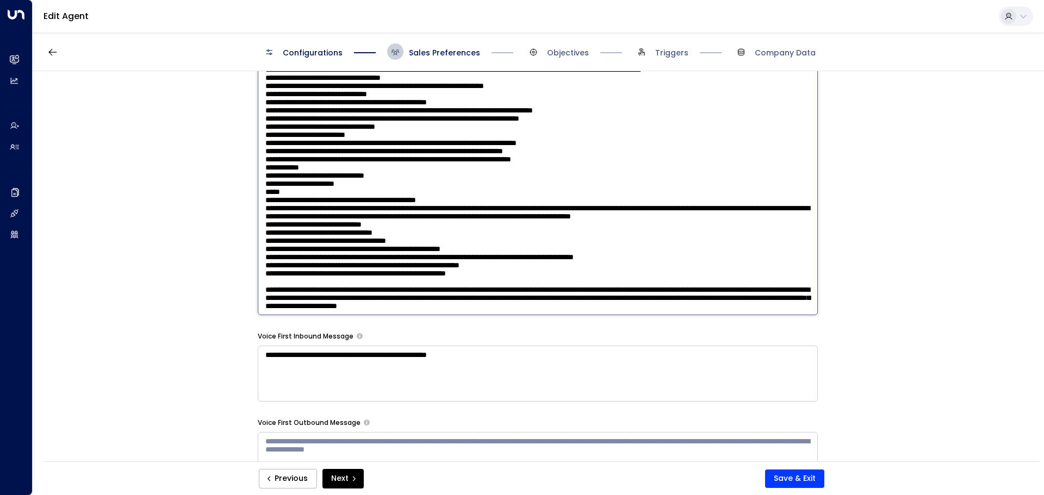
click at [788, 306] on textarea at bounding box center [538, 173] width 560 height 284
paste textarea "**********"
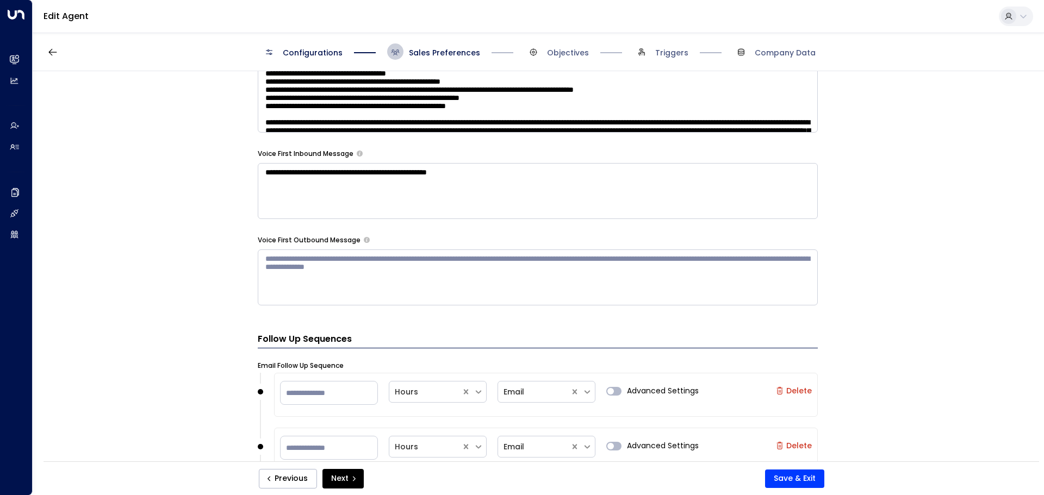
click at [585, 111] on textarea at bounding box center [538, 82] width 560 height 102
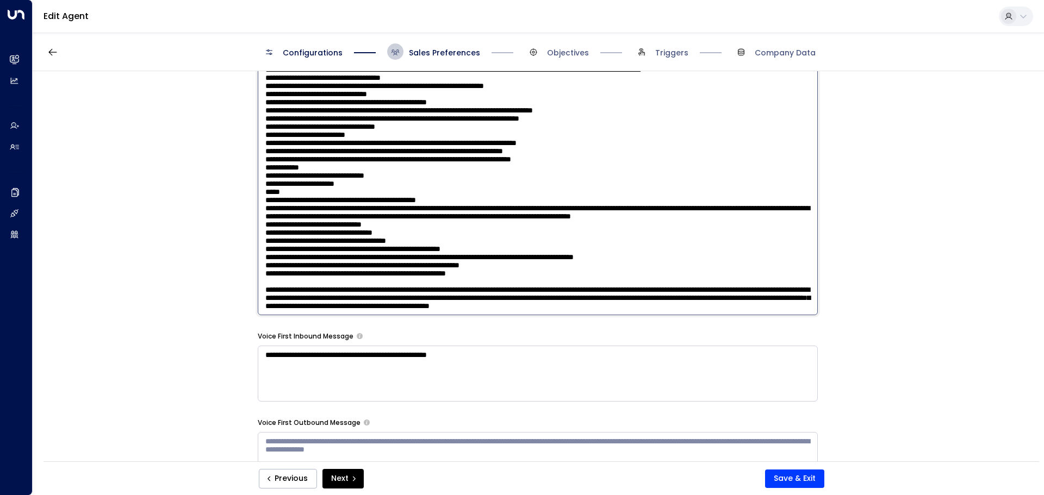
click at [601, 310] on textarea at bounding box center [538, 173] width 560 height 284
type textarea "**********"
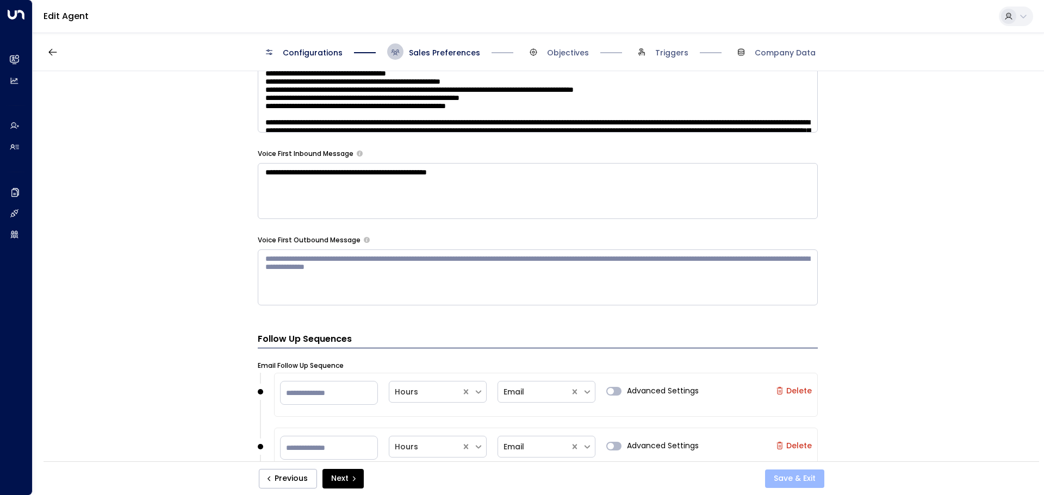
click at [794, 482] on button "Save & Exit" at bounding box center [794, 479] width 59 height 18
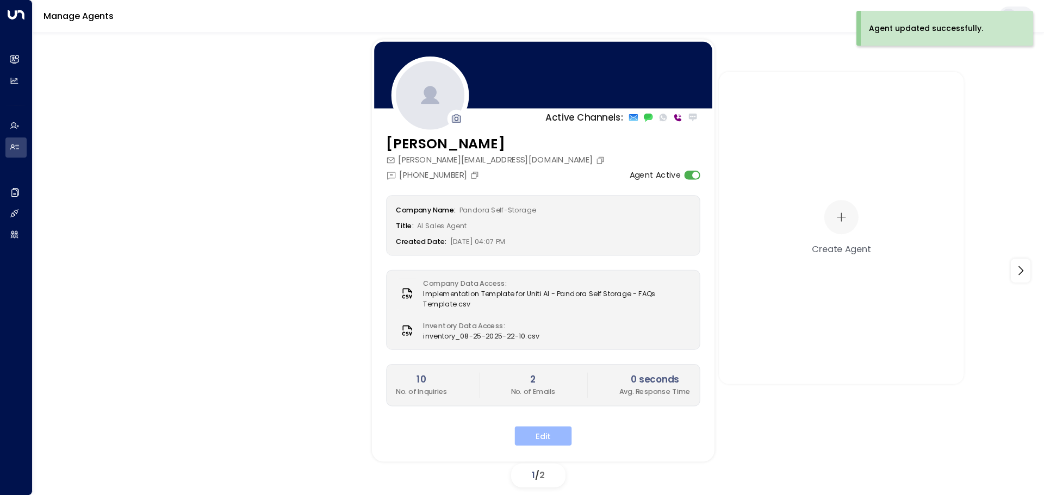
click at [561, 434] on button "Edit" at bounding box center [543, 436] width 57 height 20
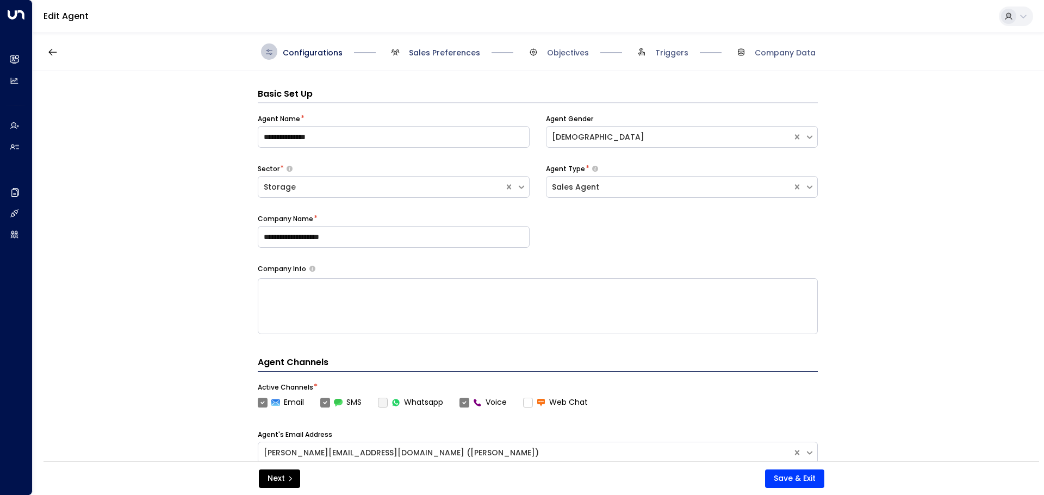
click at [420, 54] on span "Sales Preferences" at bounding box center [444, 52] width 71 height 11
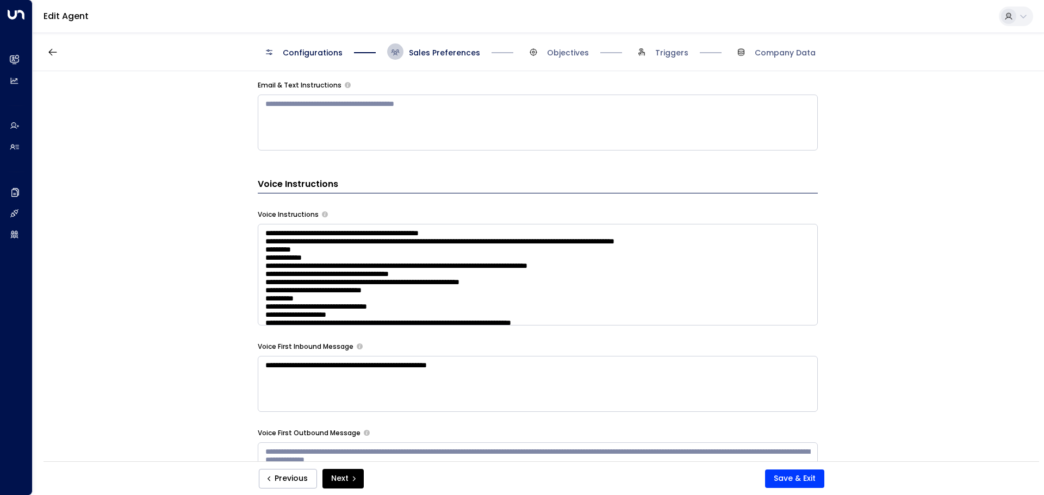
scroll to position [614, 0]
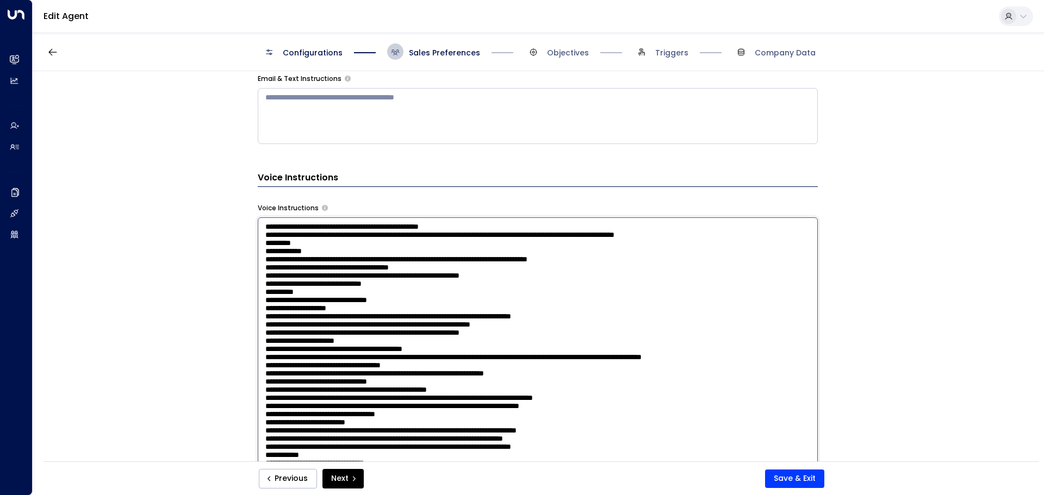
click at [663, 284] on textarea at bounding box center [538, 359] width 560 height 284
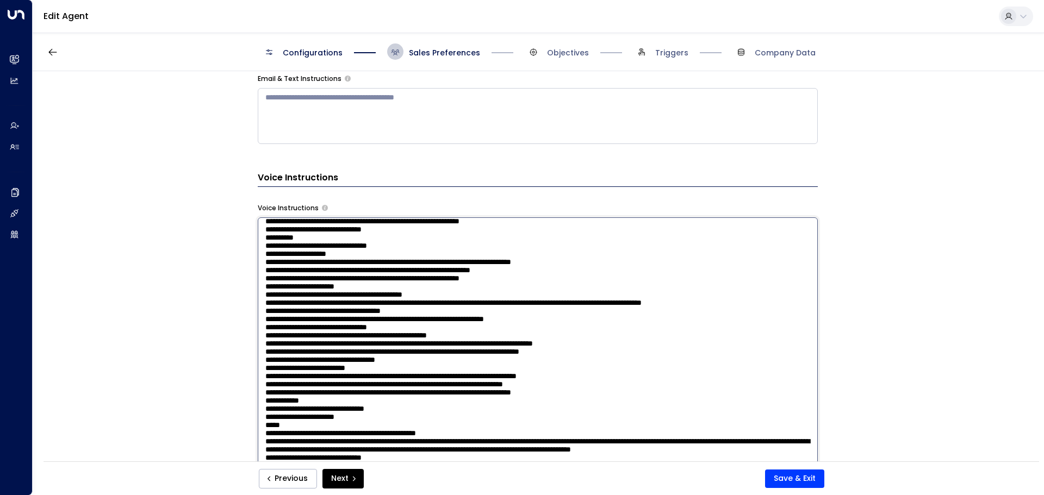
scroll to position [109, 0]
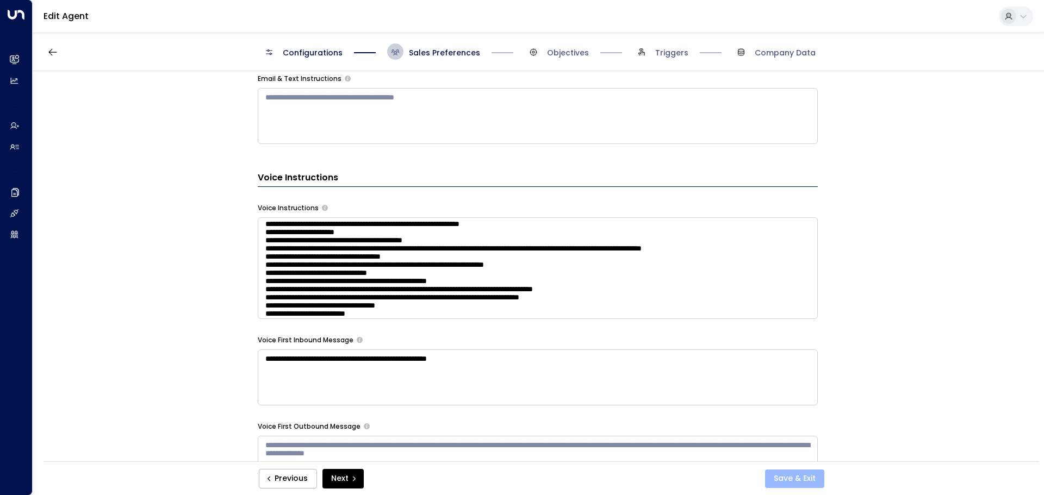
click at [791, 484] on button "Save & Exit" at bounding box center [794, 479] width 59 height 18
